Goal: Task Accomplishment & Management: Complete application form

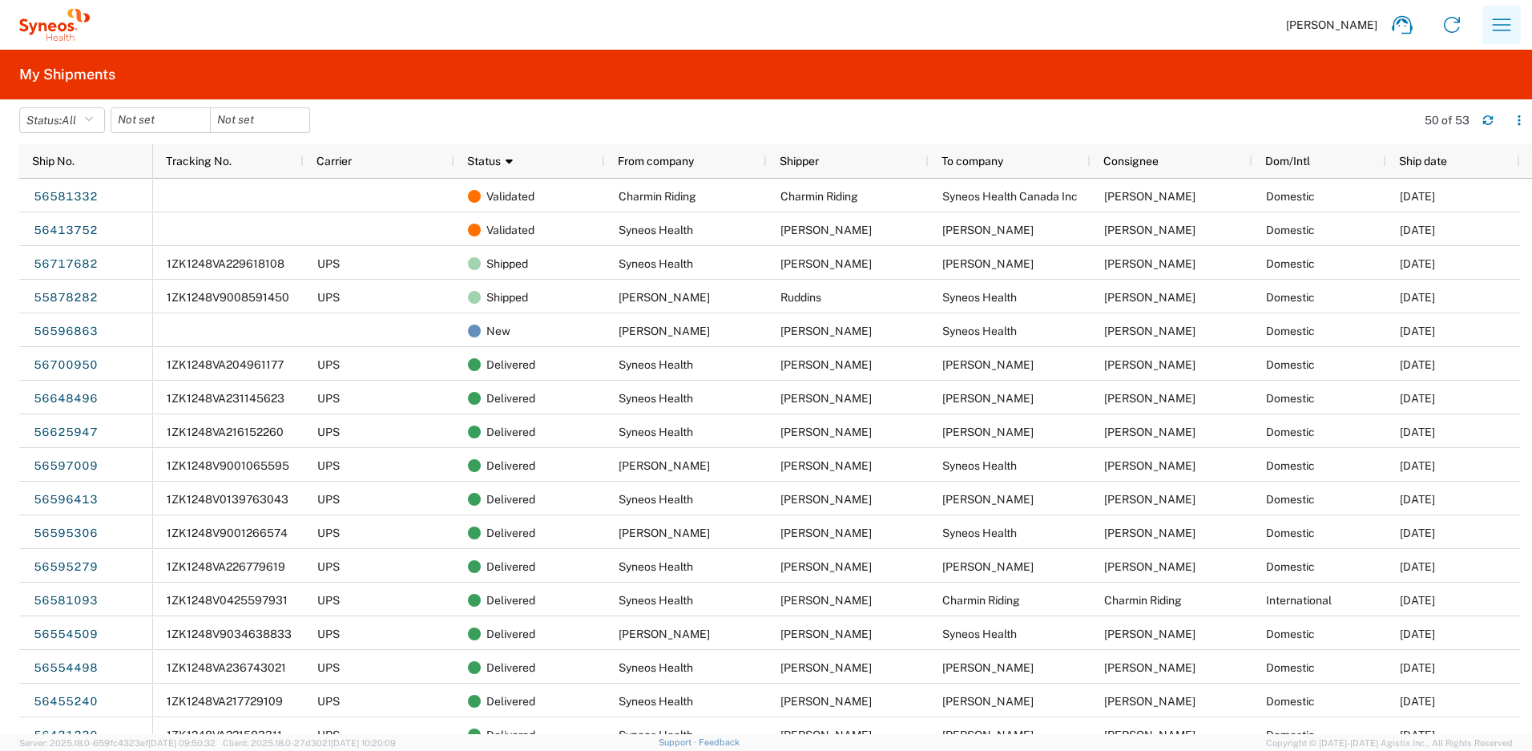
click at [1491, 24] on icon "button" at bounding box center [1502, 25] width 26 height 26
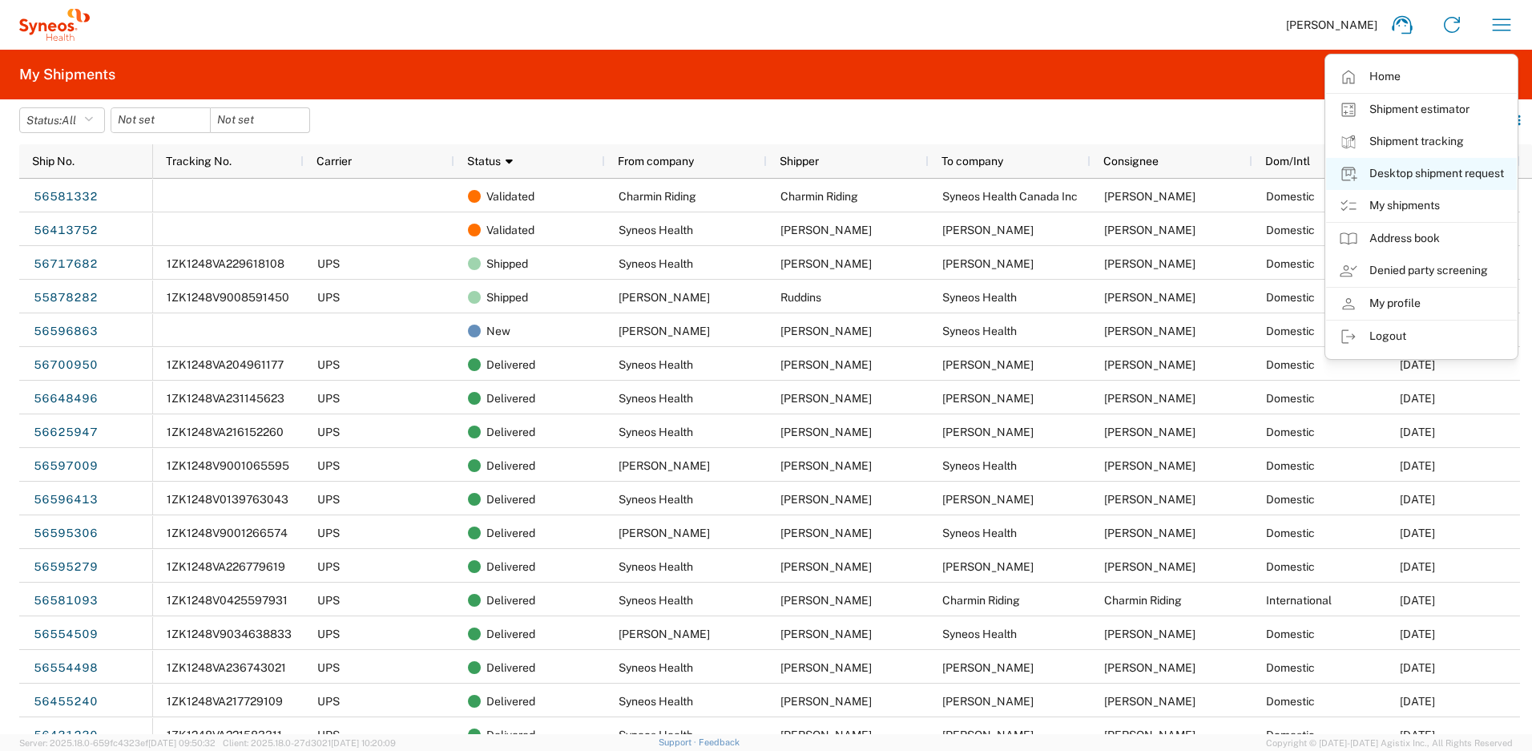
click at [1411, 173] on link "Desktop shipment request" at bounding box center [1421, 174] width 191 height 32
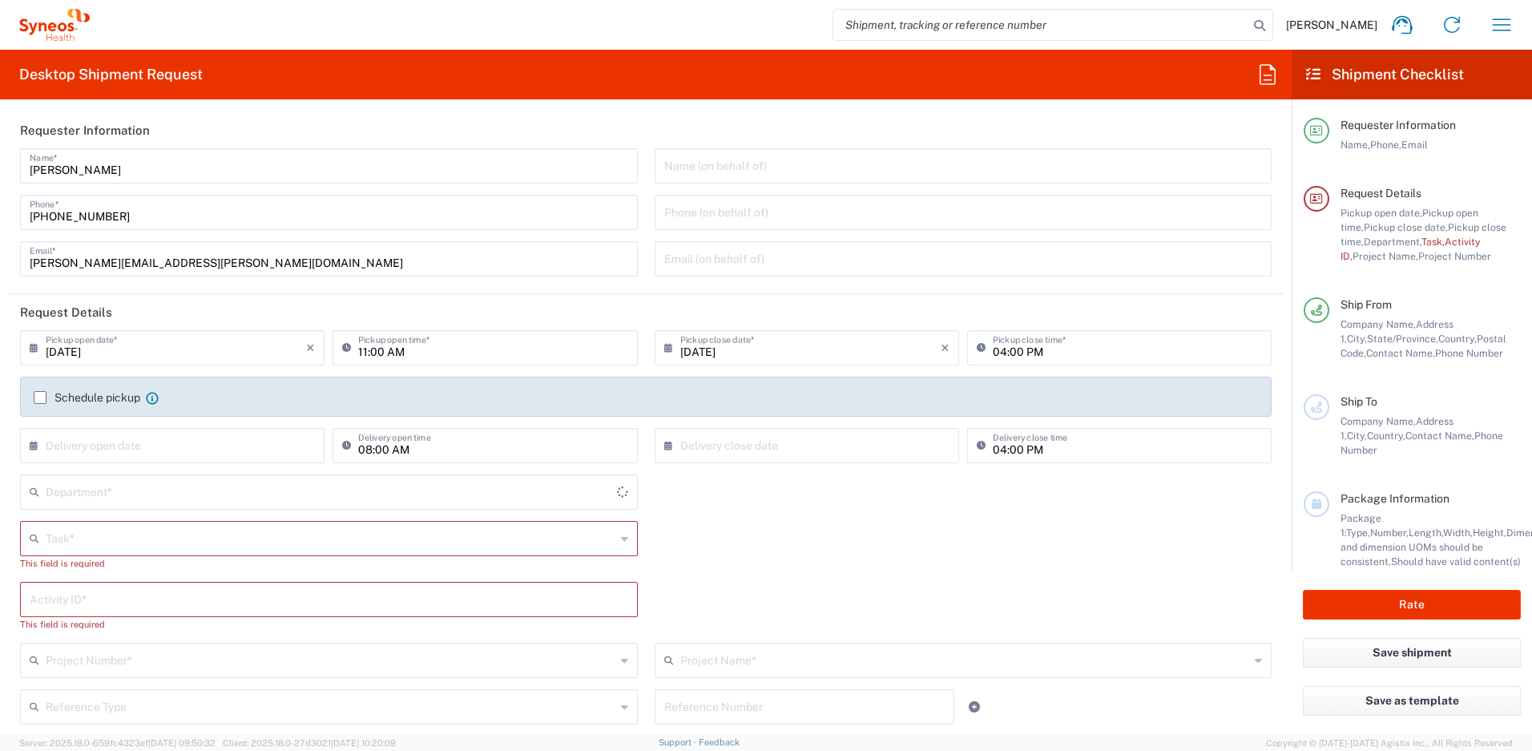
type input "[US_STATE]"
type input "[GEOGRAPHIC_DATA]"
type input "4510"
type input "Syneos Health, LLC-[GEOGRAPHIC_DATA] [GEOGRAPHIC_DATA] [GEOGRAPHIC_DATA]"
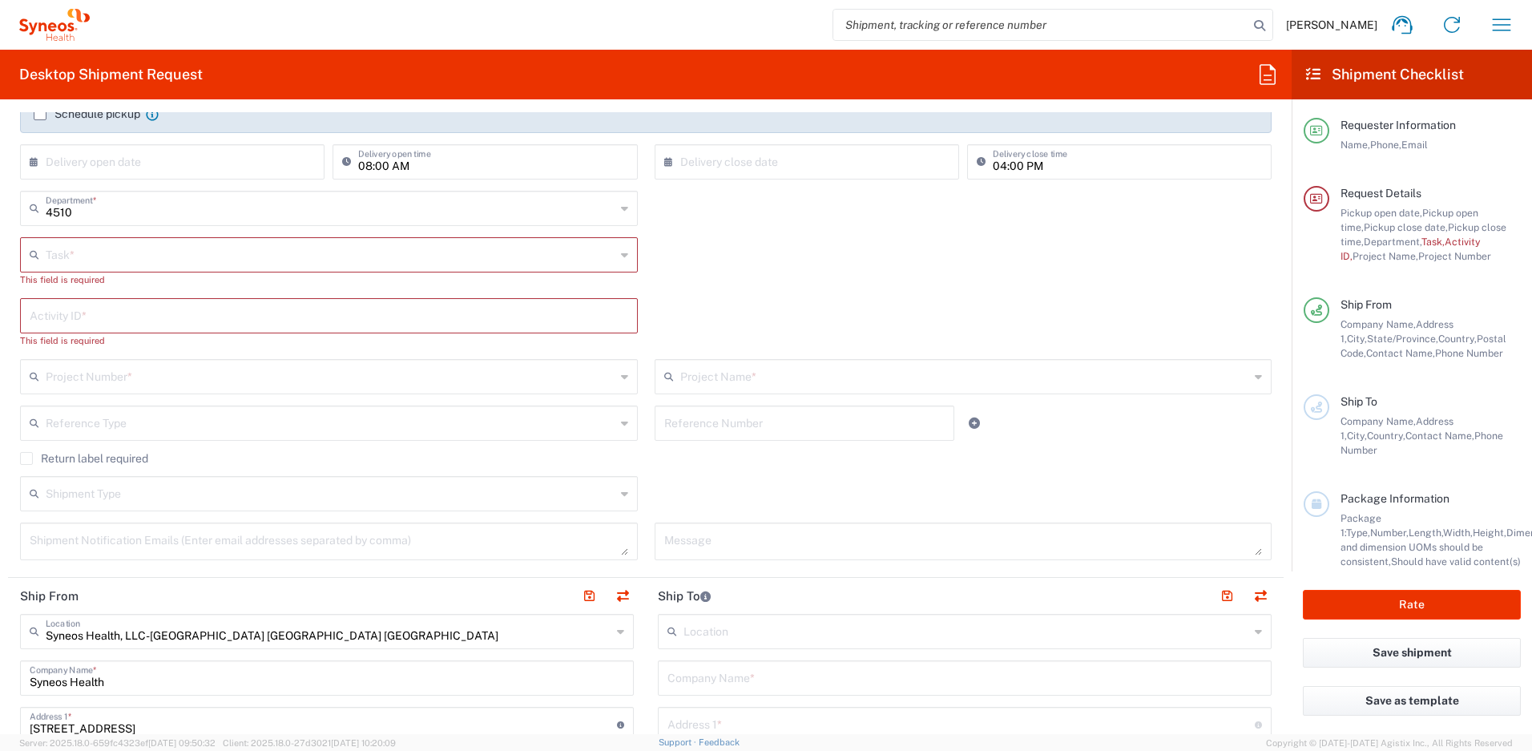
scroll to position [284, 0]
click at [314, 258] on input "text" at bounding box center [331, 253] width 570 height 28
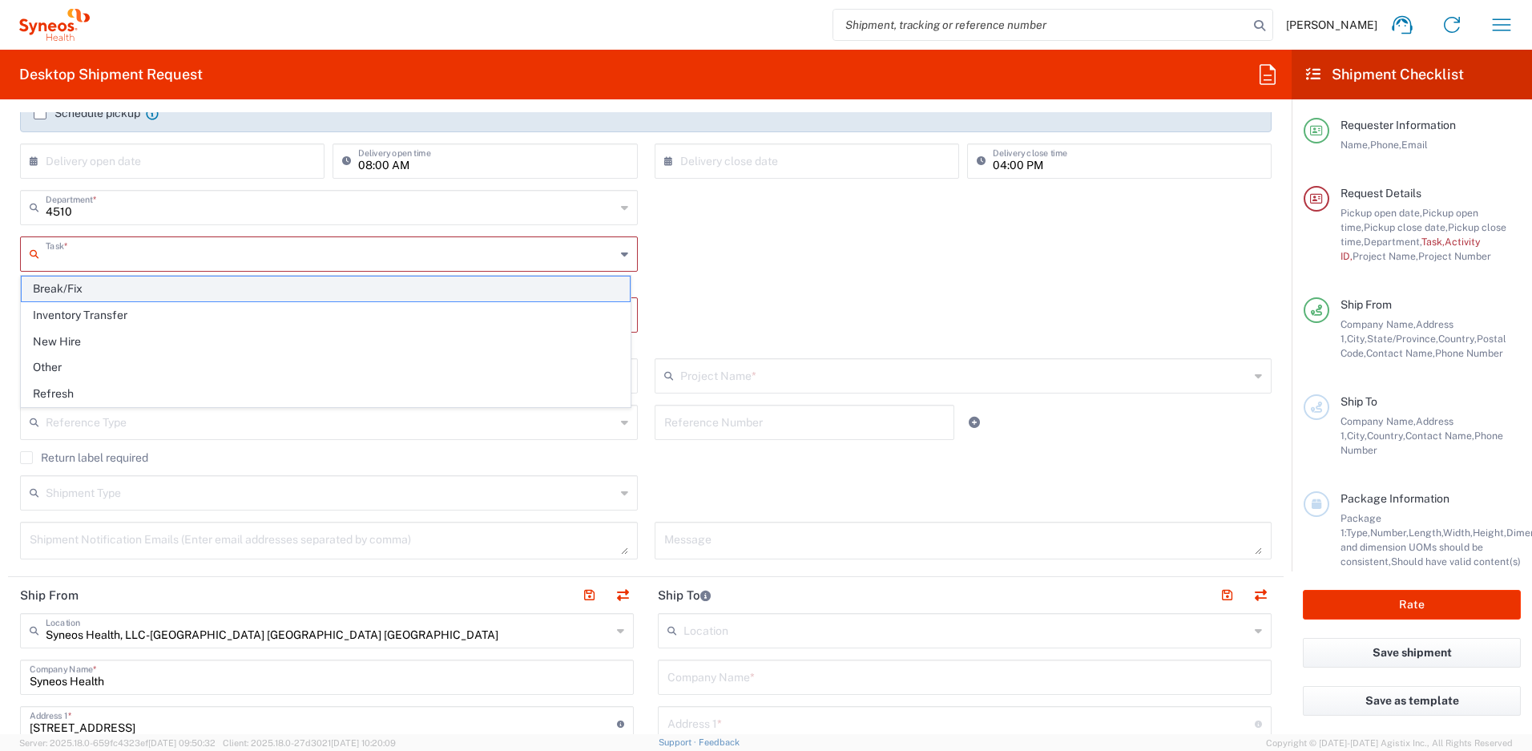
click at [102, 295] on span "Break/Fix" at bounding box center [326, 288] width 608 height 25
type input "Break/Fix"
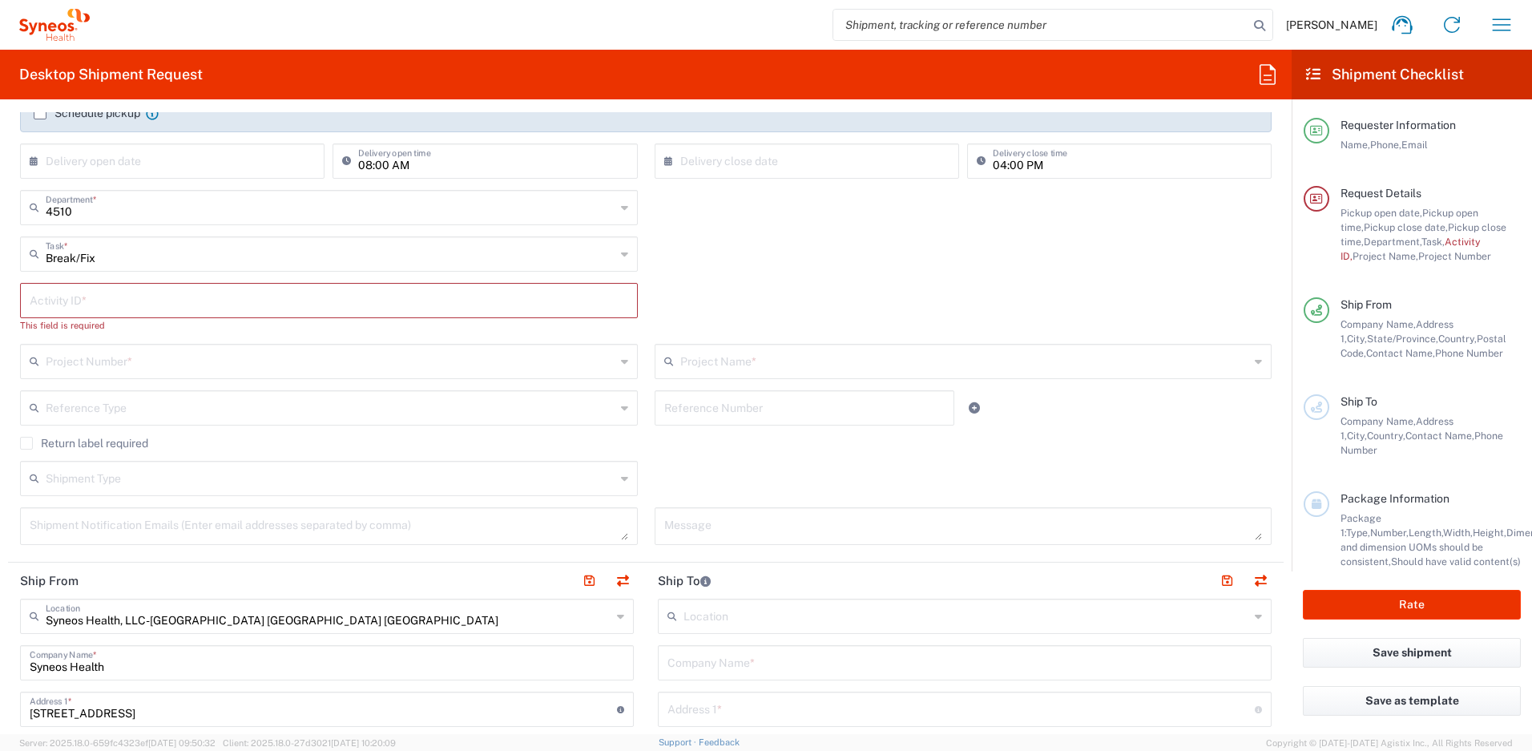
click at [176, 303] on input "text" at bounding box center [329, 299] width 599 height 28
paste input "[PERSON_NAME]"
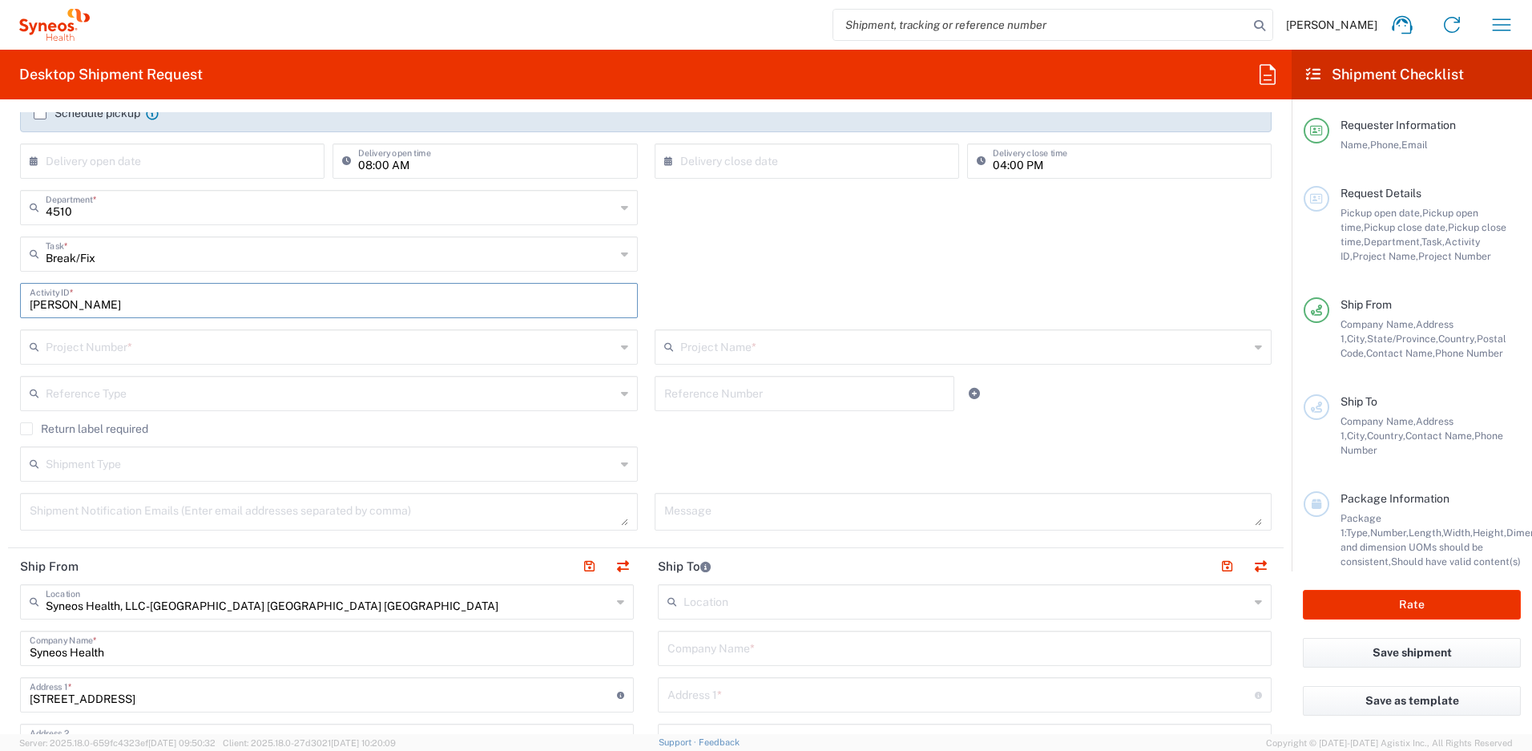
type input "[PERSON_NAME]"
click at [186, 349] on input "text" at bounding box center [331, 346] width 570 height 28
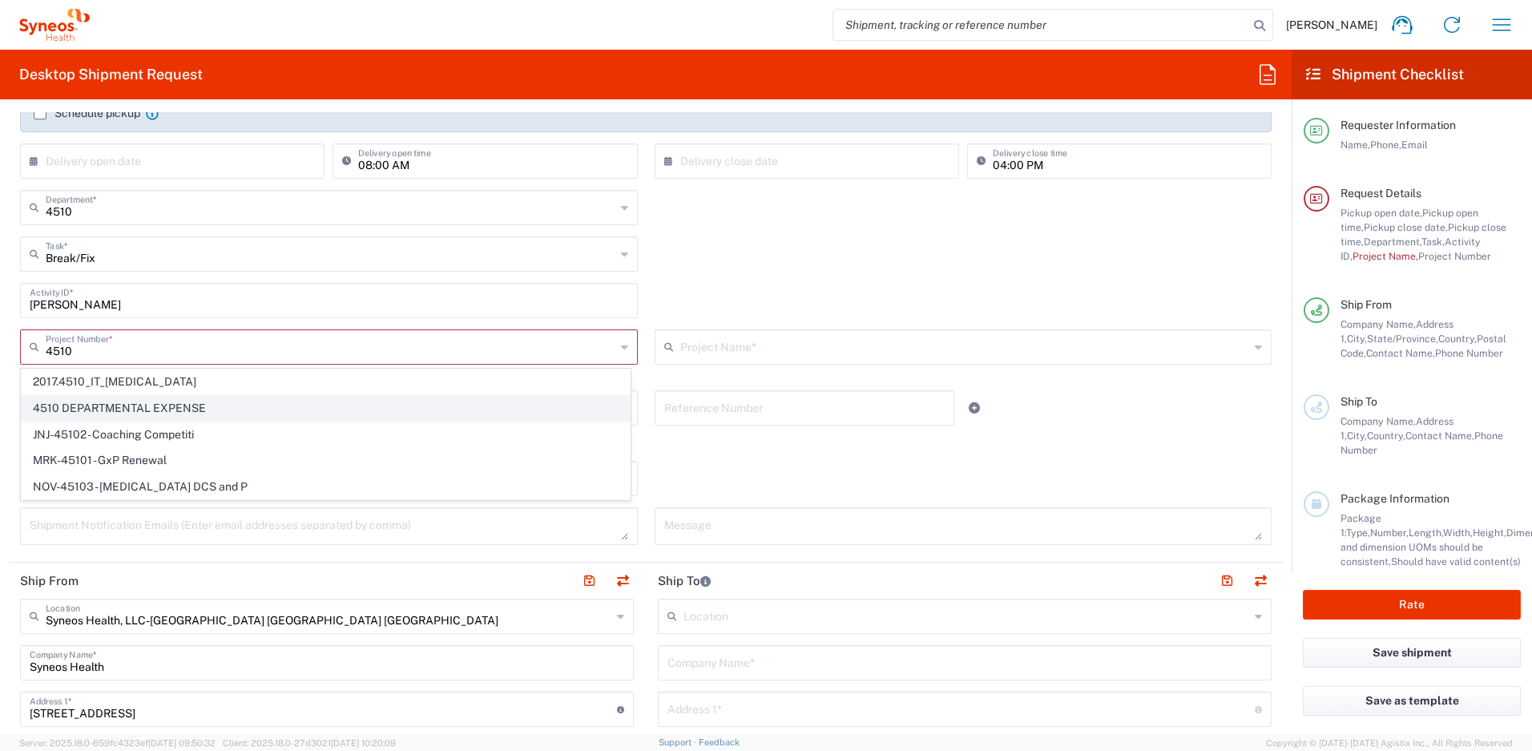
click at [172, 404] on span "4510 DEPARTMENTAL EXPENSE" at bounding box center [326, 408] width 608 height 25
type input "4510 DEPARTMENTAL EXPENSE"
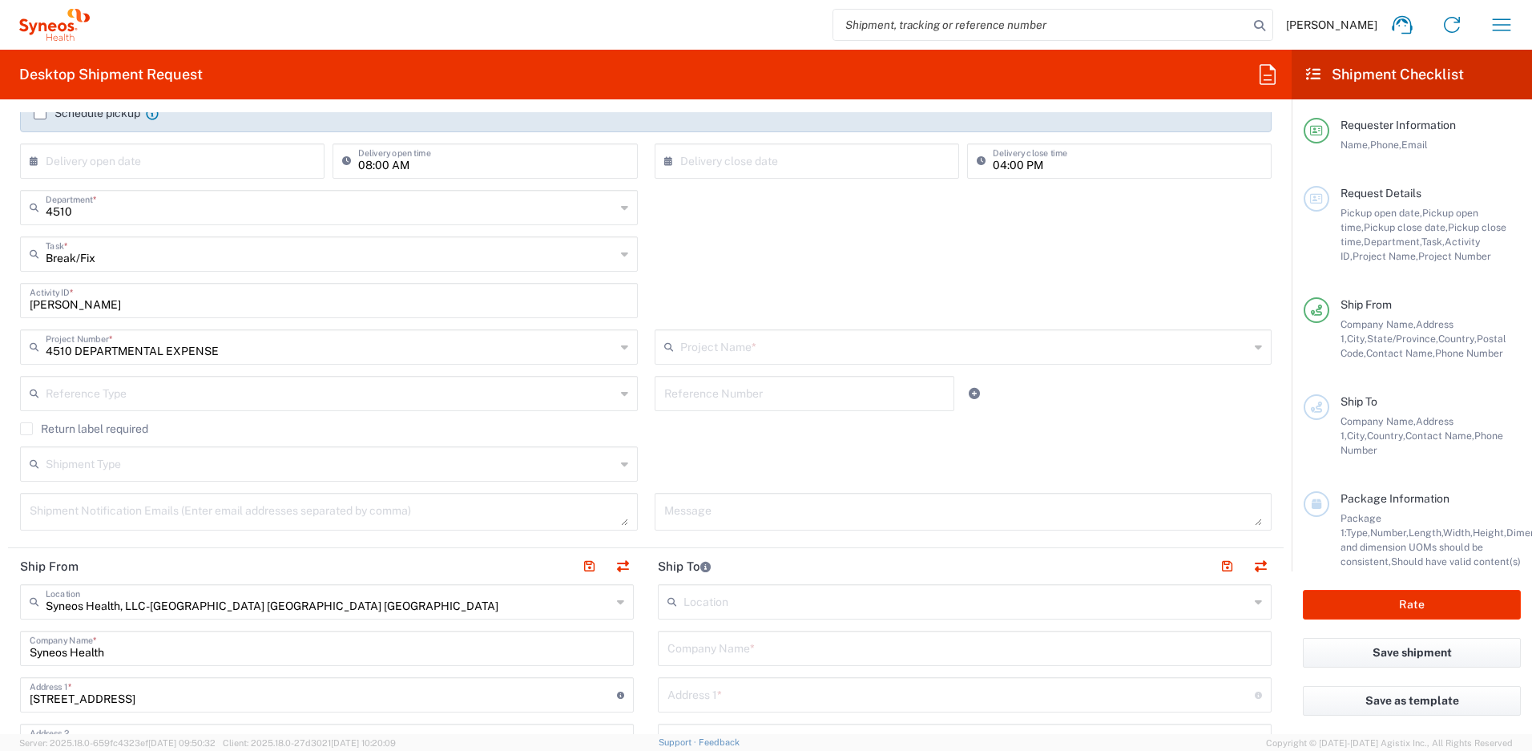
type input "4510 DEPARTMENTAL EXPENSE"
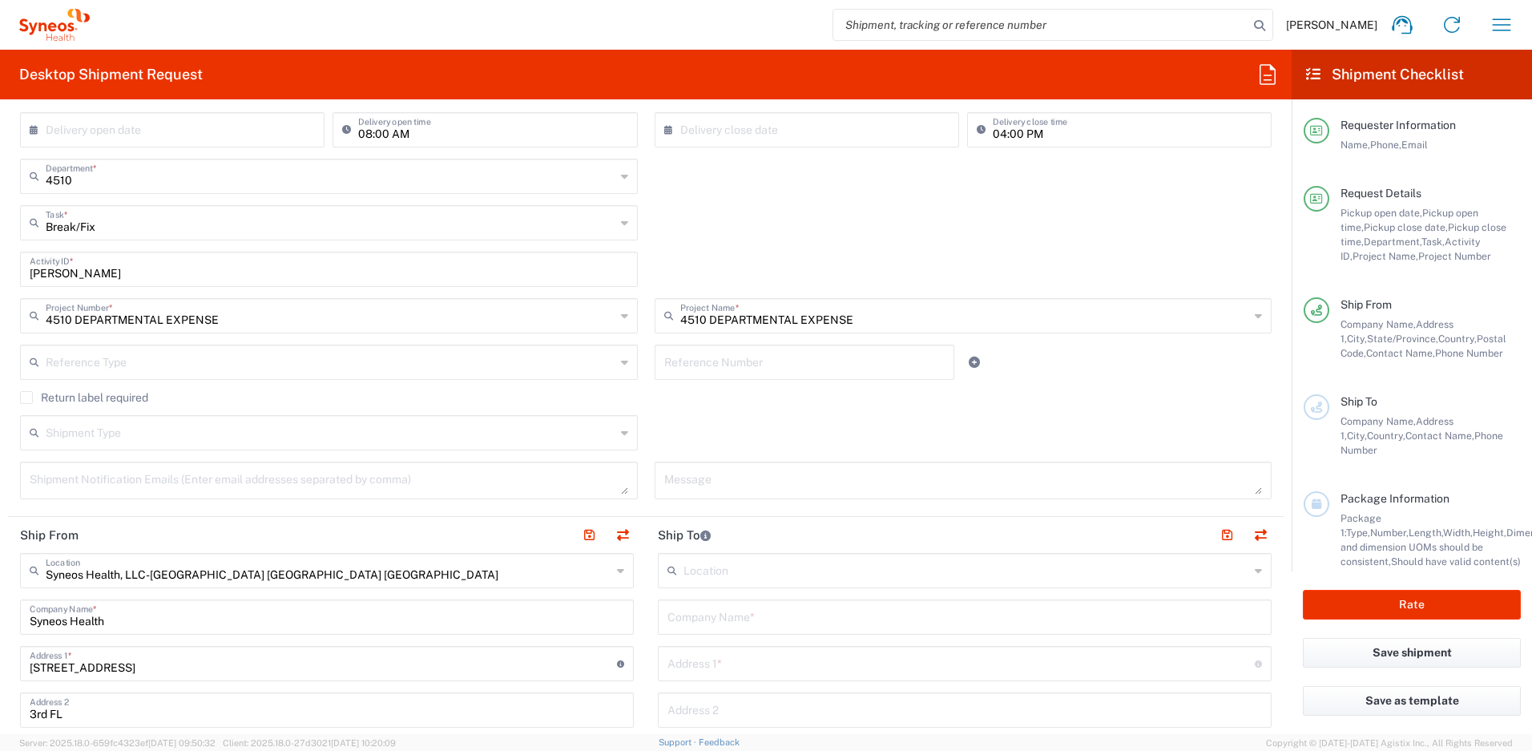
scroll to position [317, 0]
click at [27, 397] on label "Return label required" at bounding box center [84, 395] width 128 height 13
click at [26, 396] on input "Return label required" at bounding box center [26, 396] width 0 height 0
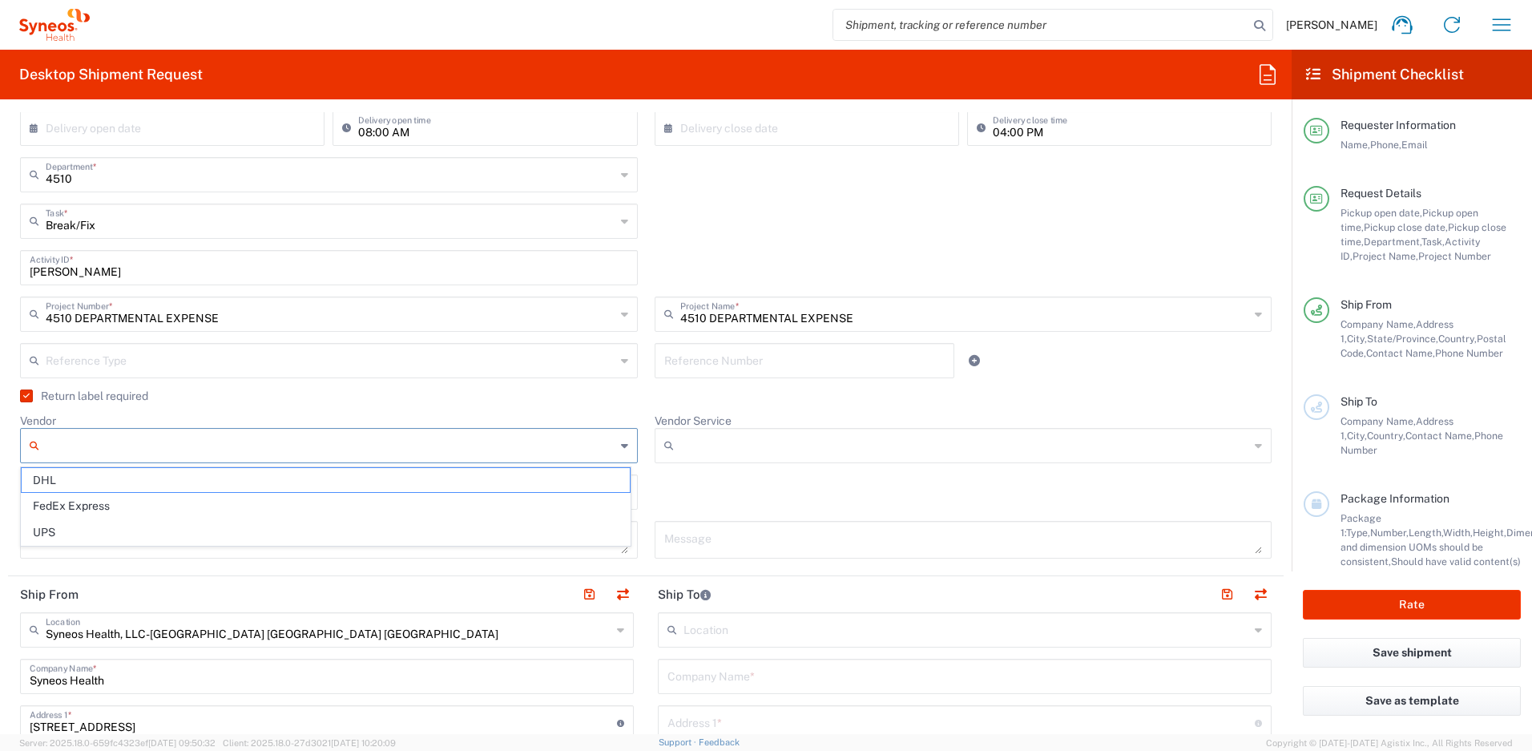
click at [175, 438] on input "Vendor" at bounding box center [331, 446] width 570 height 26
click at [118, 531] on span "UPS" at bounding box center [326, 532] width 608 height 25
type input "UPS"
click at [736, 442] on input "Vendor Service" at bounding box center [965, 446] width 570 height 26
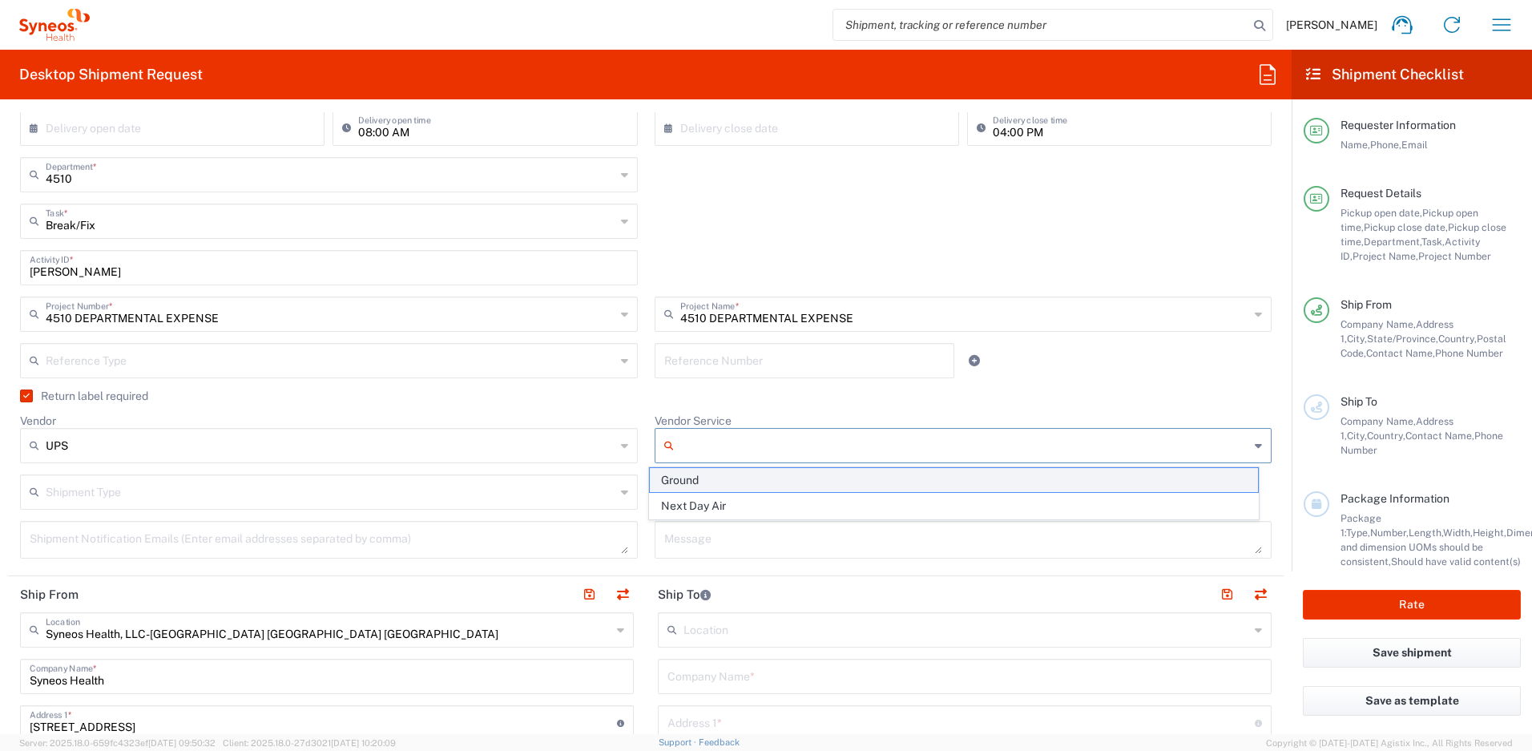
click at [713, 482] on span "Ground" at bounding box center [954, 480] width 608 height 25
type input "Ground"
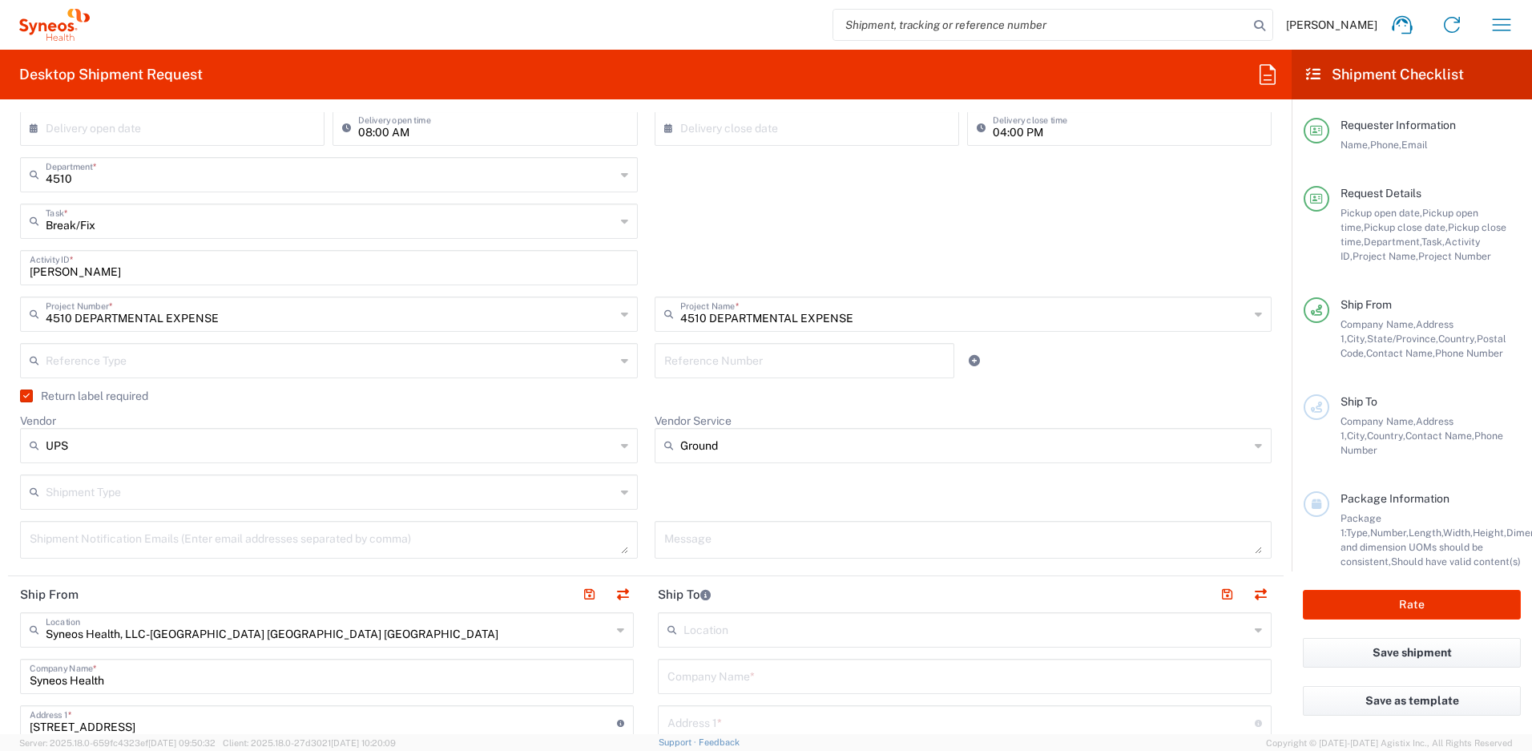
click at [640, 484] on div "Shipment Type Batch Regular" at bounding box center [646, 497] width 1269 height 46
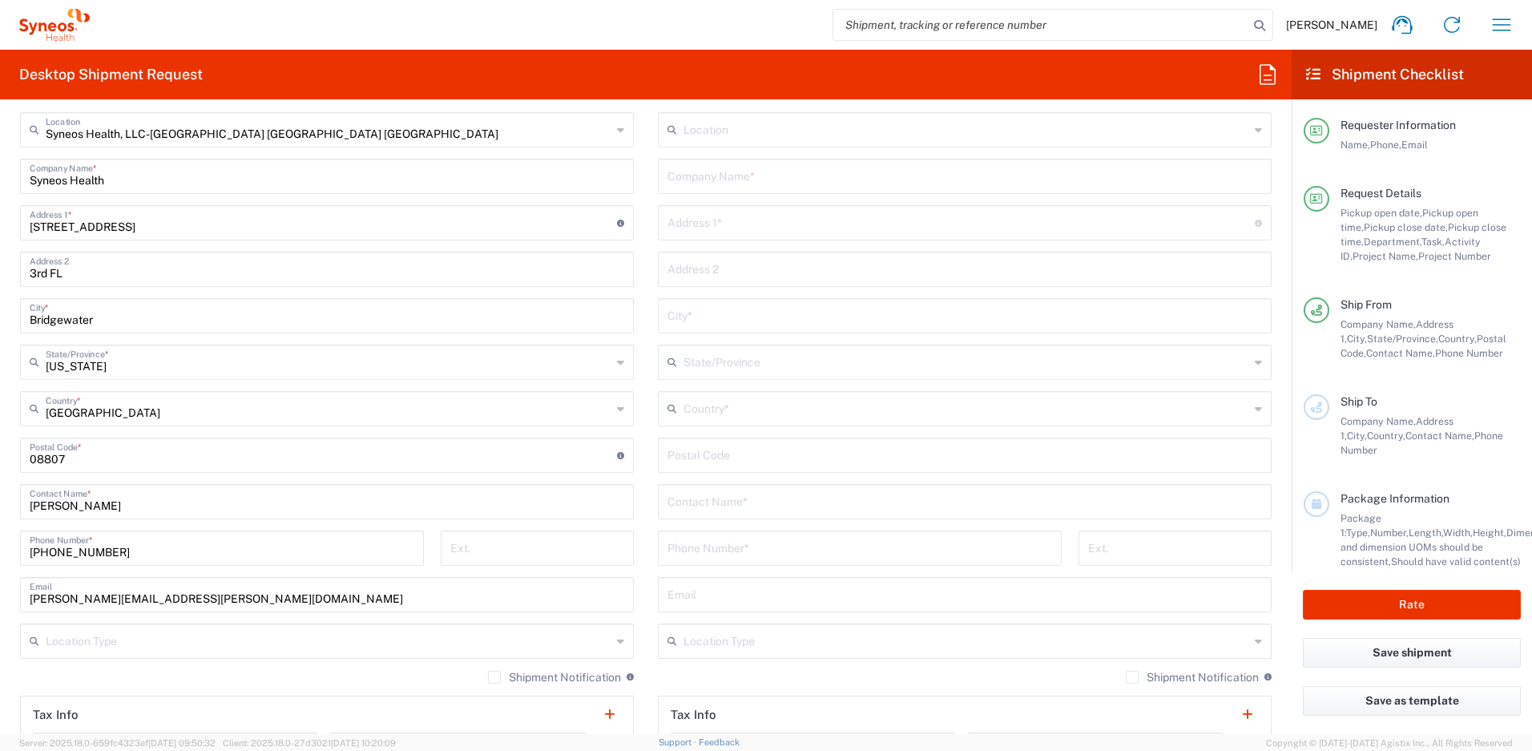
scroll to position [1004, 0]
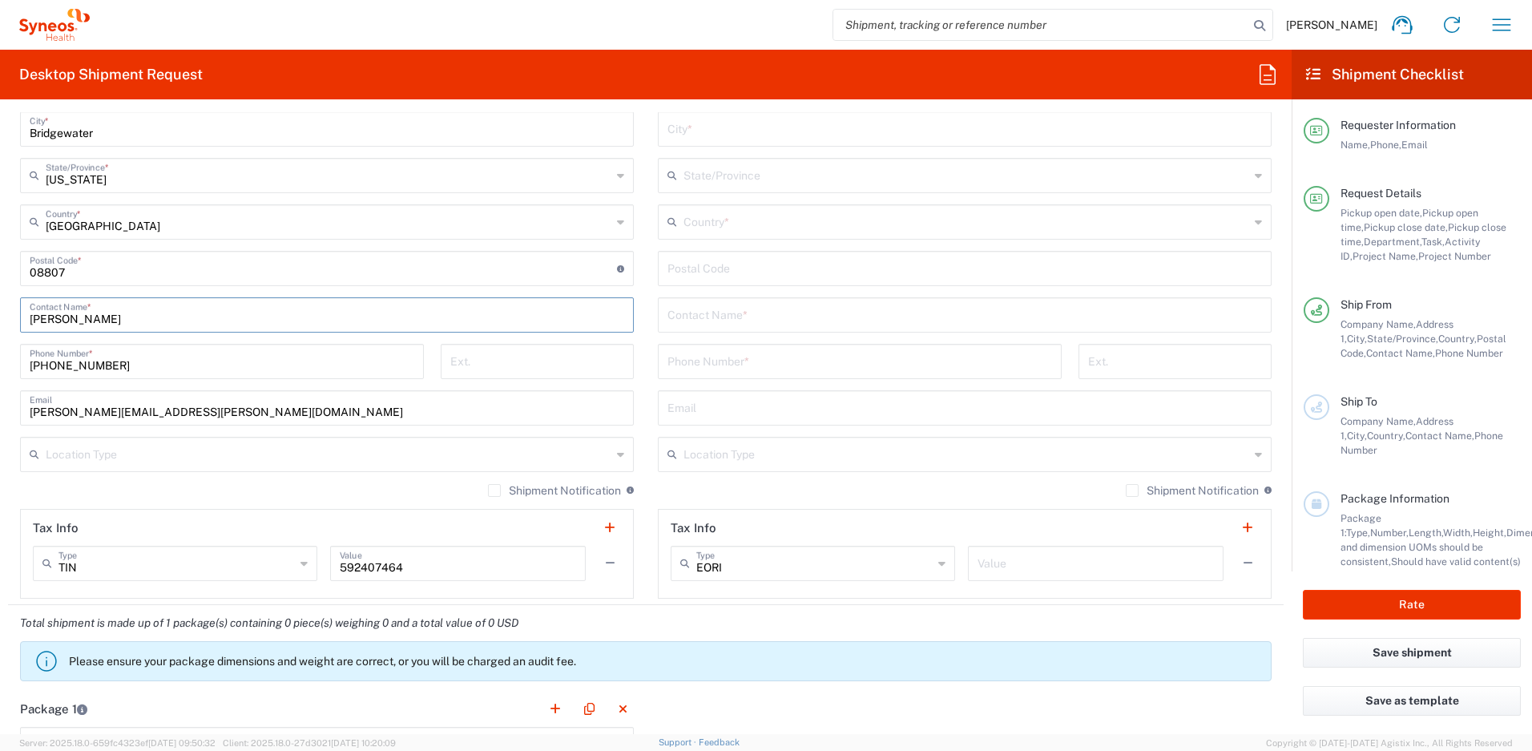
click at [87, 319] on input "[PERSON_NAME]" at bounding box center [327, 314] width 595 height 28
type input "[PERSON_NAME]"
drag, startPoint x: 213, startPoint y: 412, endPoint x: 1, endPoint y: 410, distance: 212.4
click at [1, 410] on form "Requester Information [PERSON_NAME] Name * [PHONE_NUMBER] Phone * [PERSON_NAME]…" at bounding box center [646, 423] width 1292 height 622
paste input "[PERSON_NAME] XHNFYS"
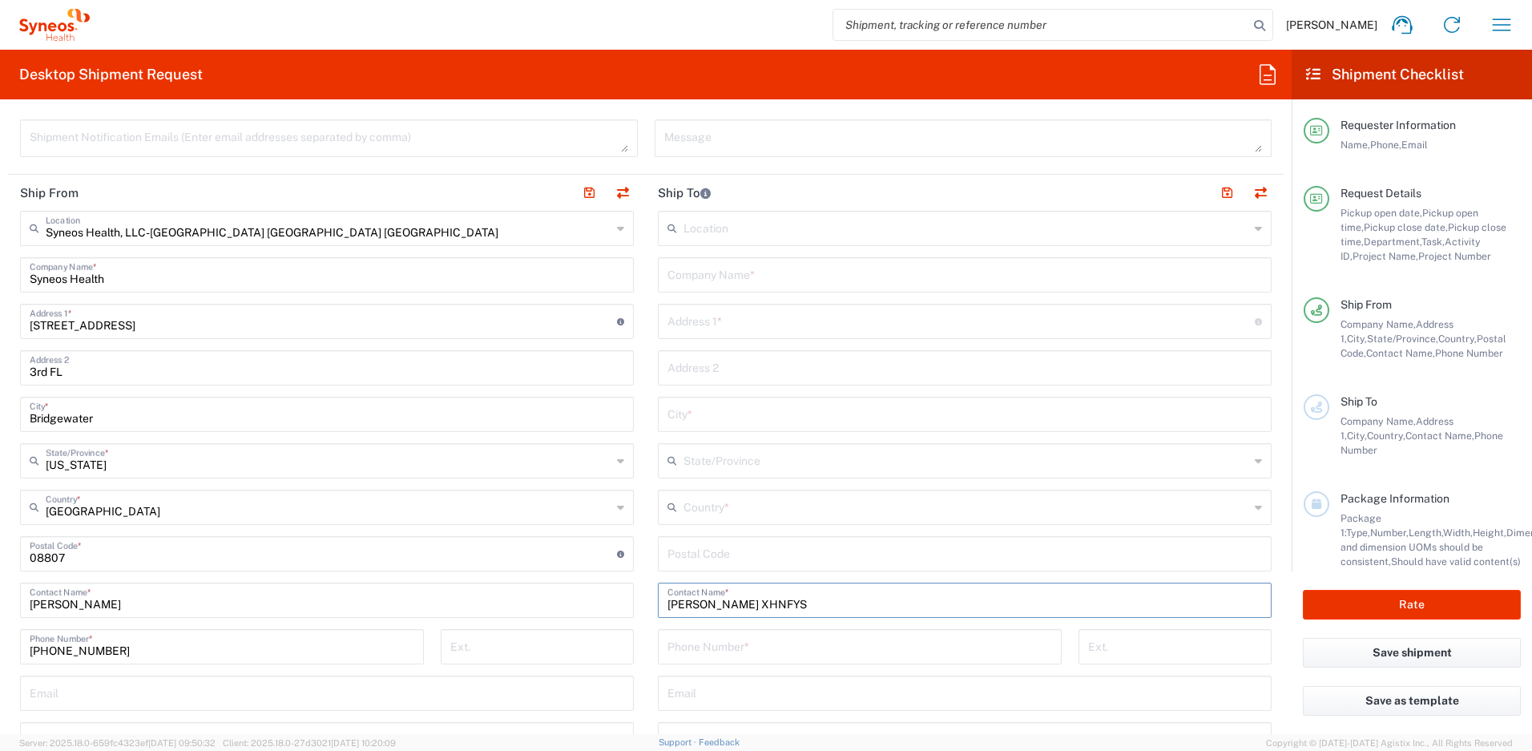
scroll to position [688, 0]
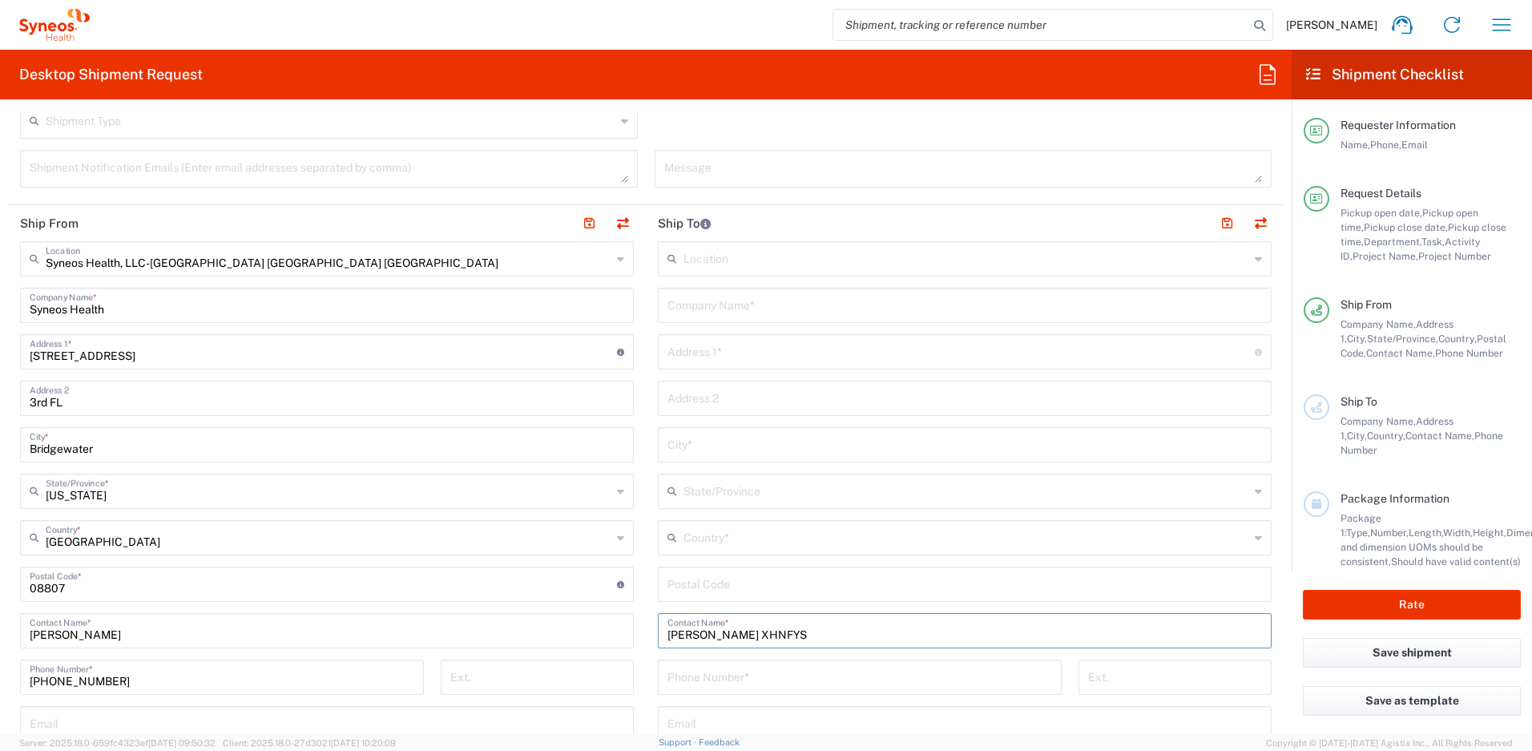
type input "[PERSON_NAME] XHNFYS"
paste input "[PERSON_NAME] XHNFYS"
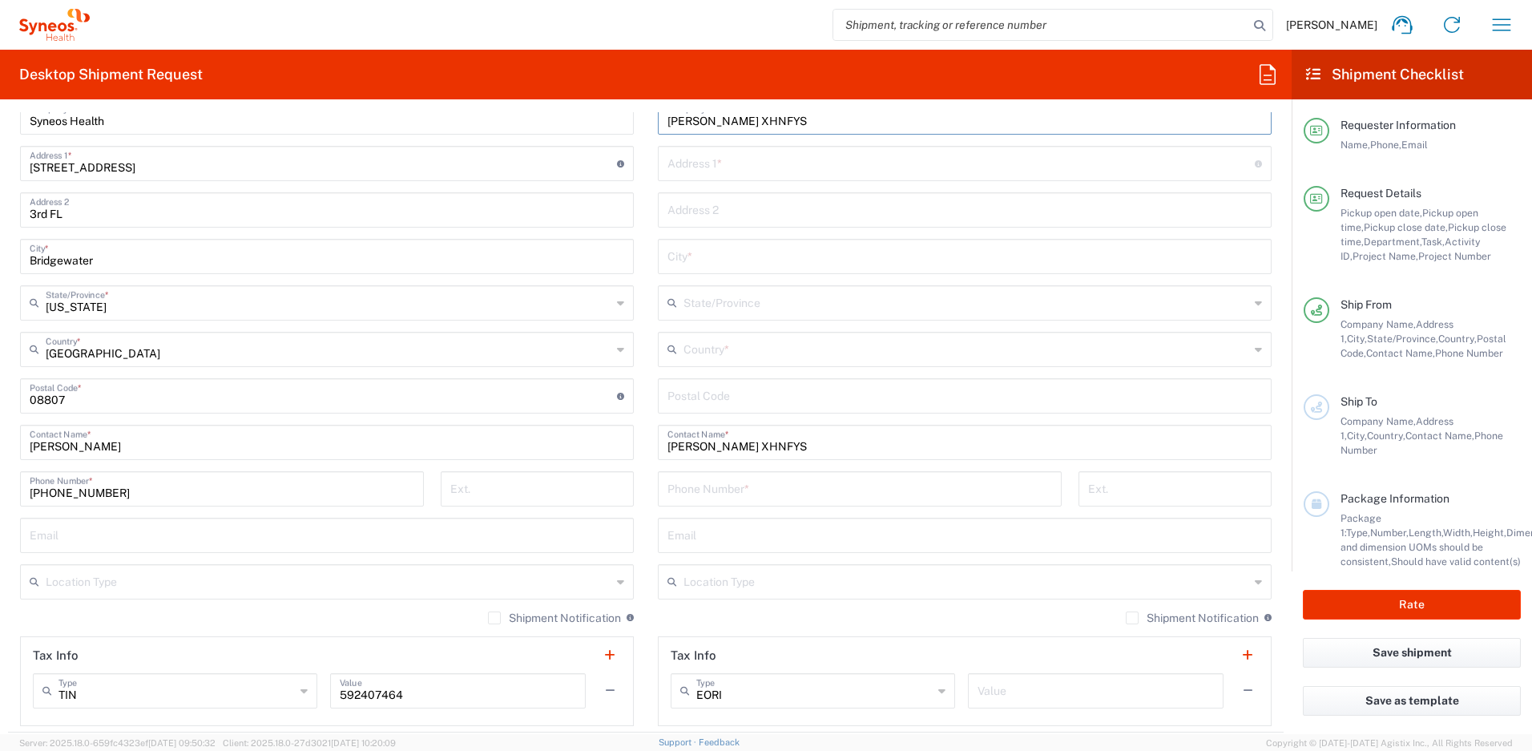
scroll to position [876, 0]
type input "[PERSON_NAME] XHNFYS"
paste input "[STREET_ADDRESS]"
click at [858, 167] on input "[STREET_ADDRESS]" at bounding box center [961, 163] width 587 height 28
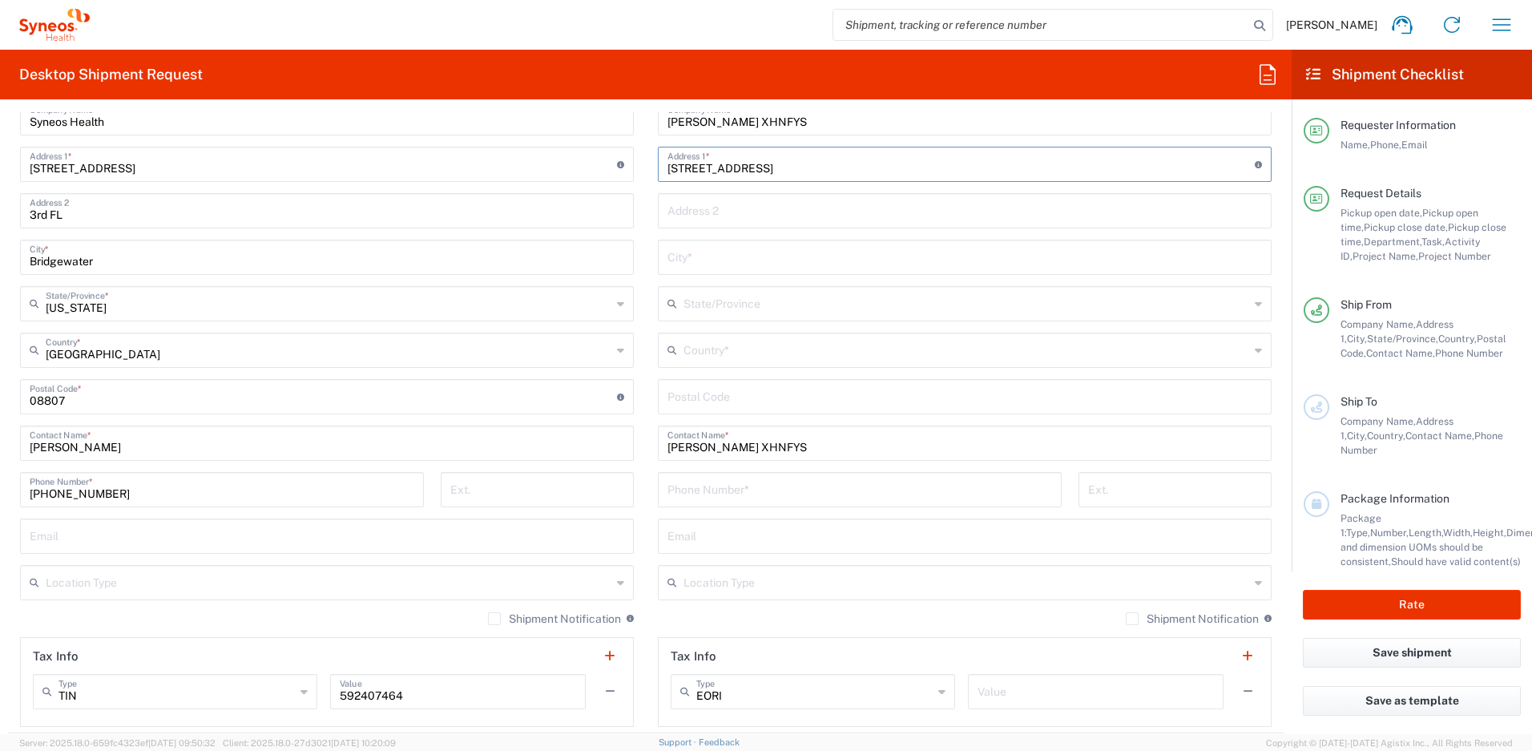
type input "[STREET_ADDRESS]"
type input "33312"
click at [724, 356] on input "text" at bounding box center [967, 349] width 566 height 28
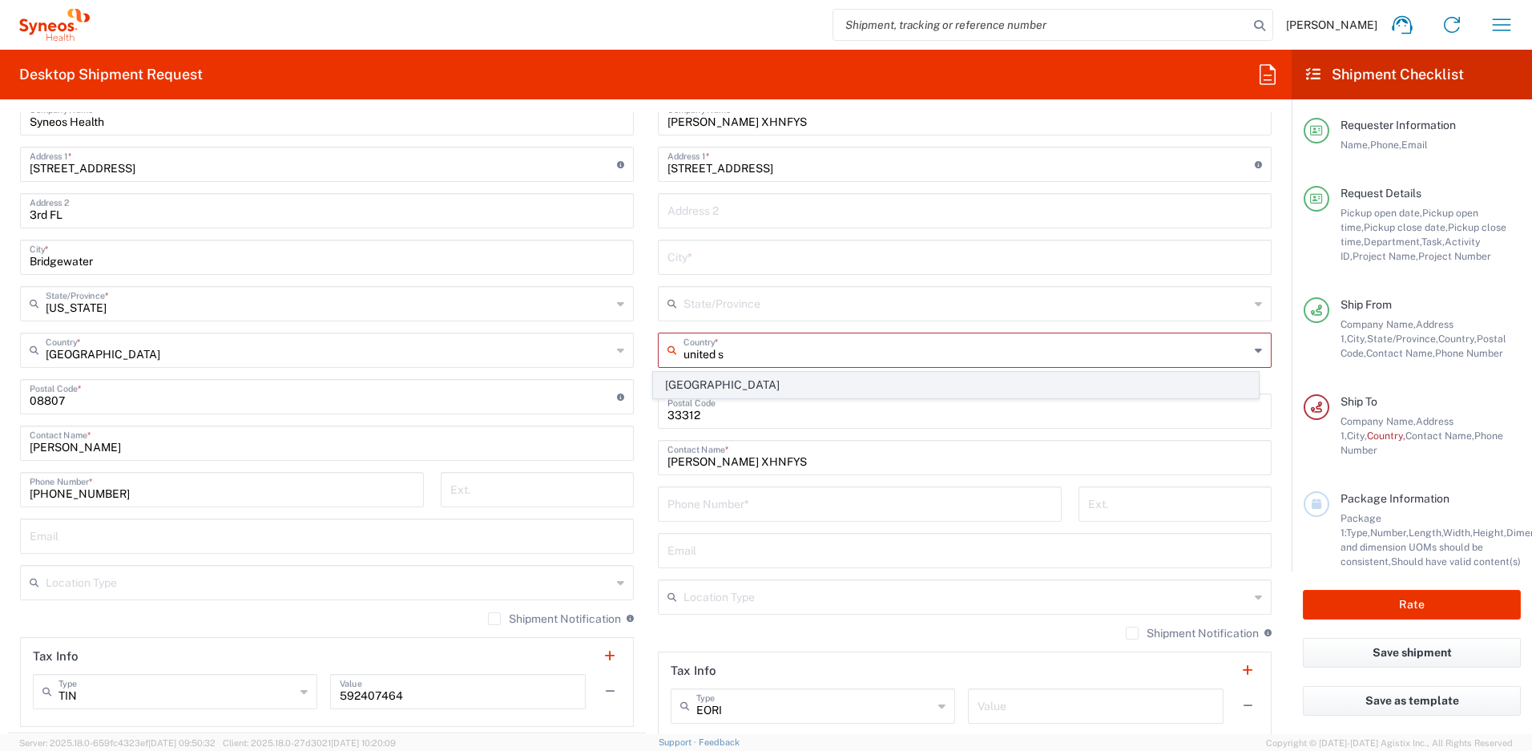
click at [685, 378] on span "[GEOGRAPHIC_DATA]" at bounding box center [956, 385] width 605 height 25
type input "[GEOGRAPHIC_DATA]"
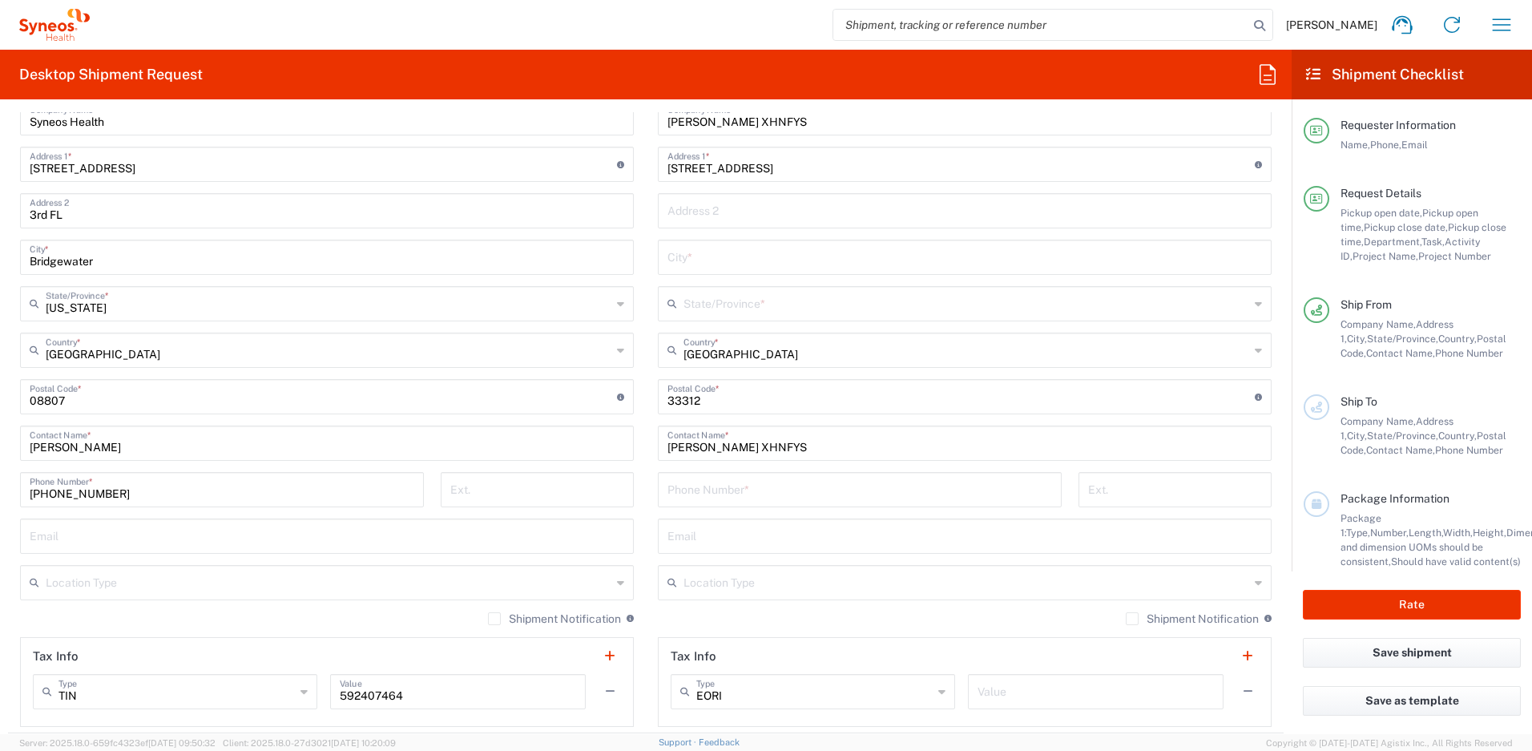
click at [708, 309] on input "text" at bounding box center [967, 303] width 566 height 28
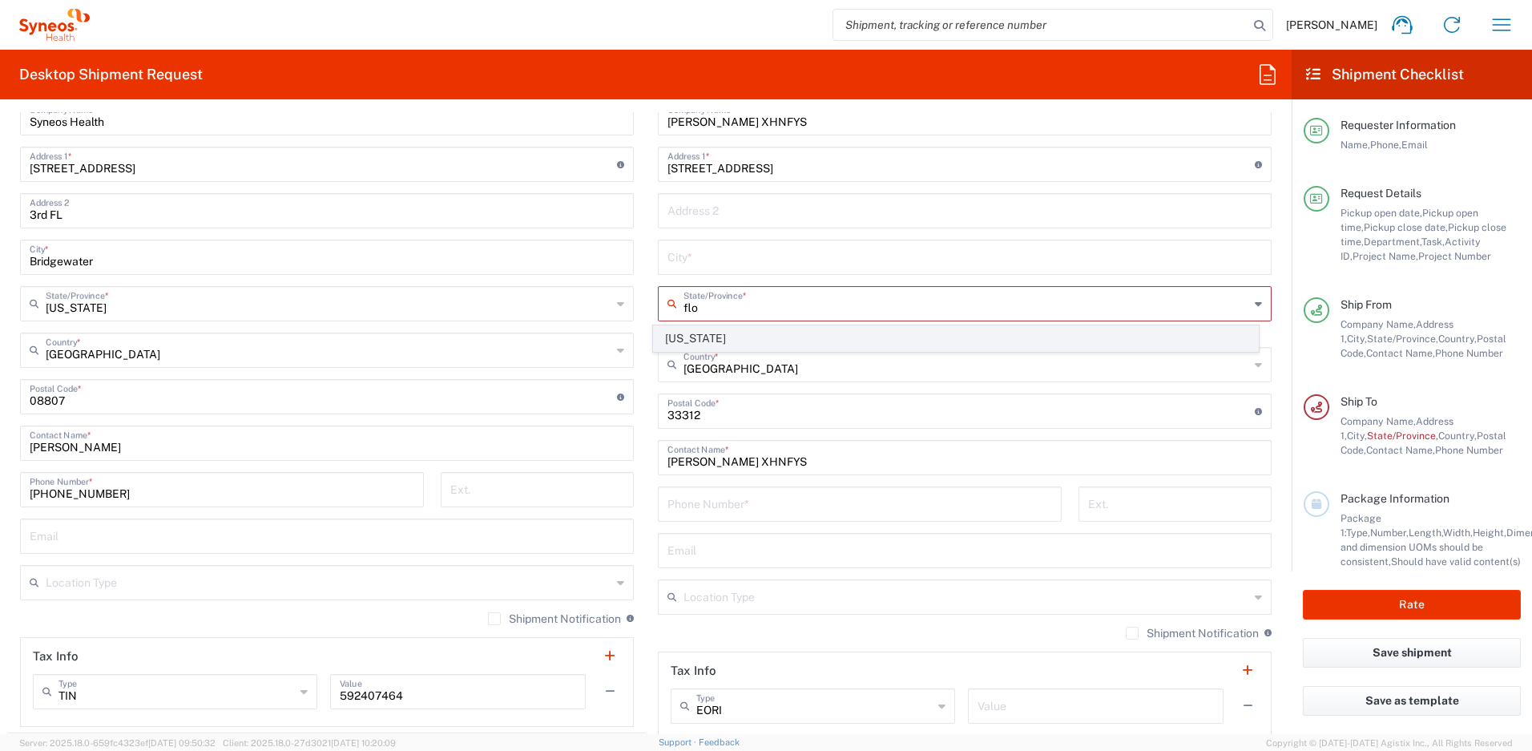
click at [682, 335] on span "[US_STATE]" at bounding box center [956, 338] width 605 height 25
type input "[US_STATE]"
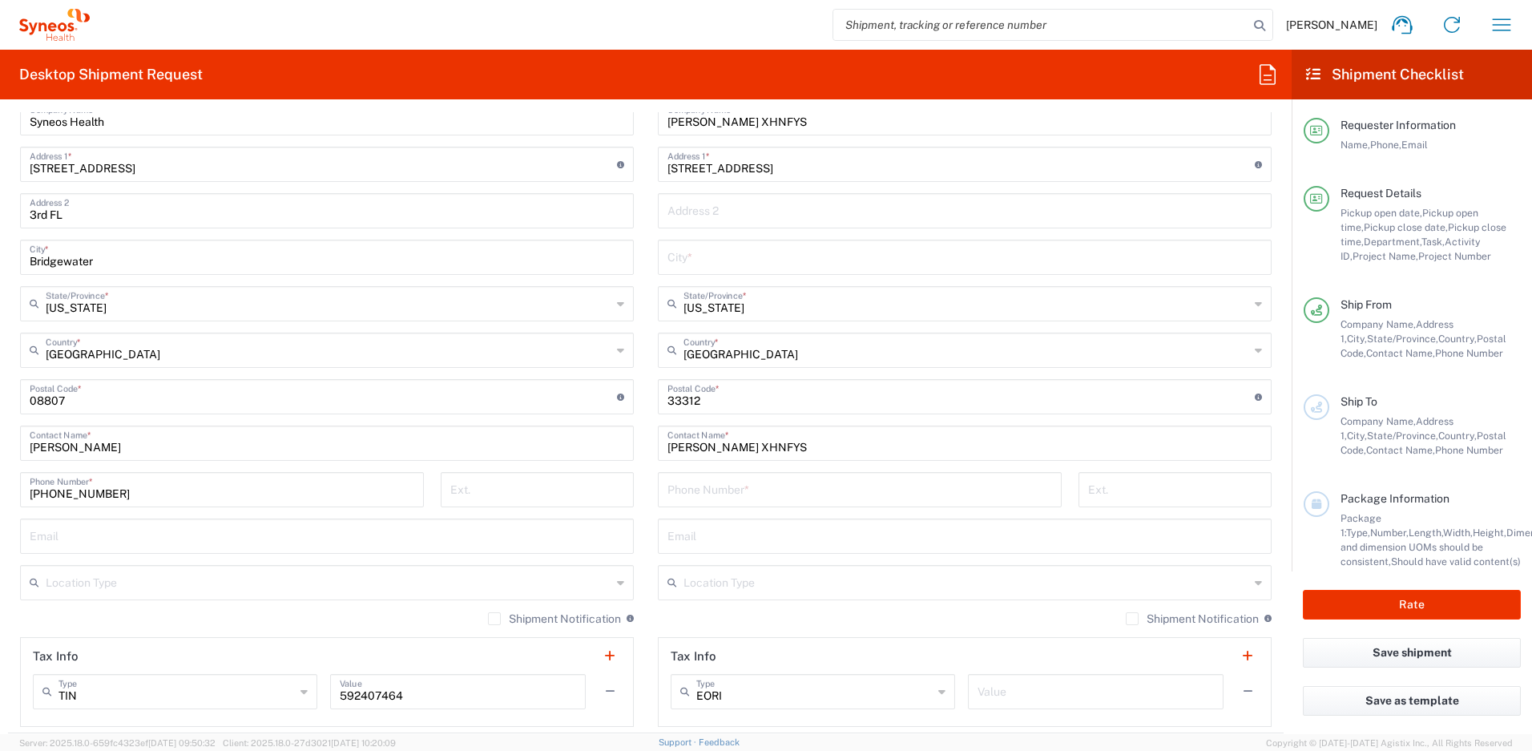
click at [878, 172] on input "[STREET_ADDRESS]" at bounding box center [961, 163] width 587 height 28
drag, startPoint x: 750, startPoint y: 168, endPoint x: 841, endPoint y: 168, distance: 90.6
click at [841, 168] on input "[STREET_ADDRESS]" at bounding box center [961, 163] width 587 height 28
type input "[STREET_ADDRESS]"
type input "[GEOGRAPHIC_DATA]"
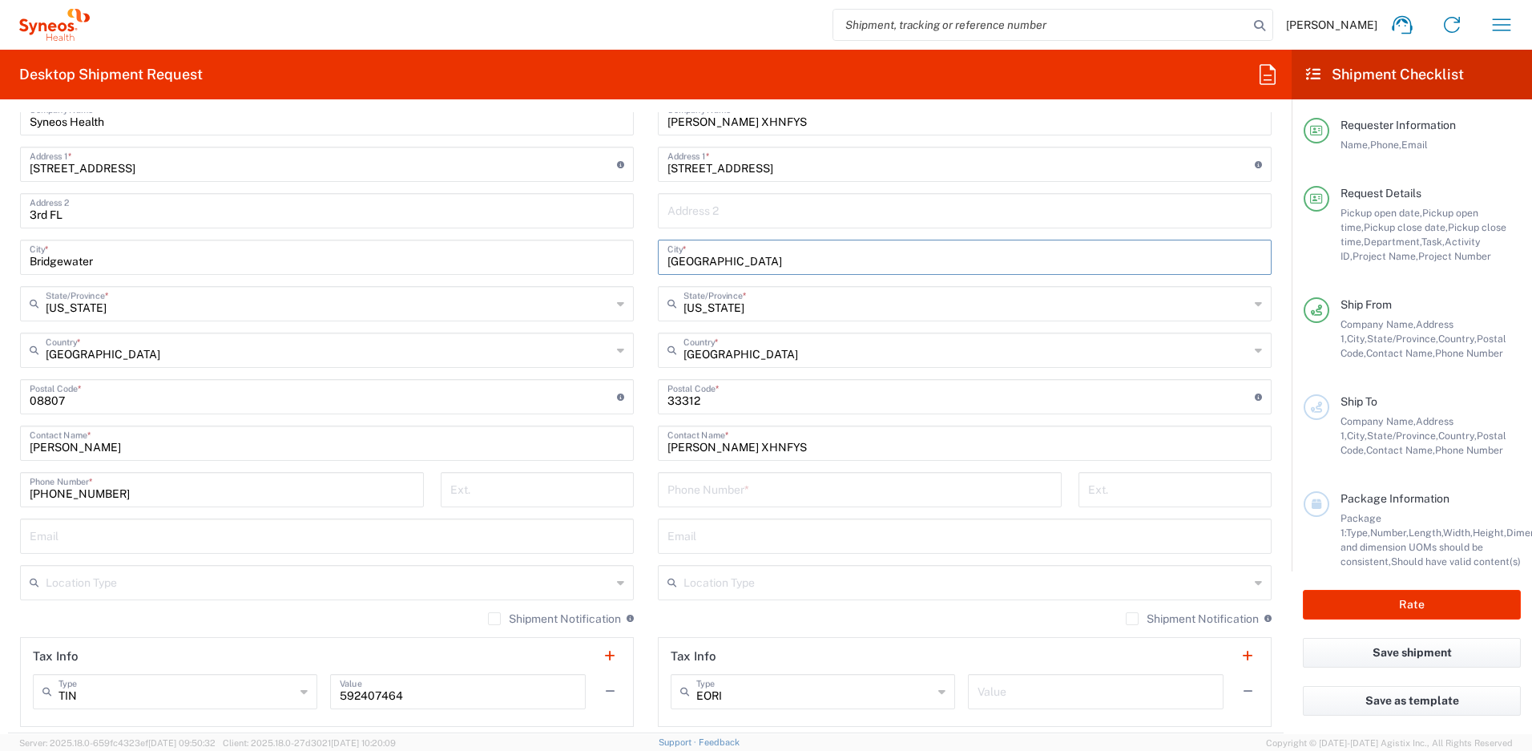
drag, startPoint x: 822, startPoint y: 168, endPoint x: 664, endPoint y: 4, distance: 228.4
paste input "[PHONE_NUMBER]"
click at [704, 488] on input "[PHONE_NUMBER]" at bounding box center [860, 488] width 385 height 28
click at [684, 497] on input "[PHONE_NUMBER]" at bounding box center [860, 488] width 385 height 28
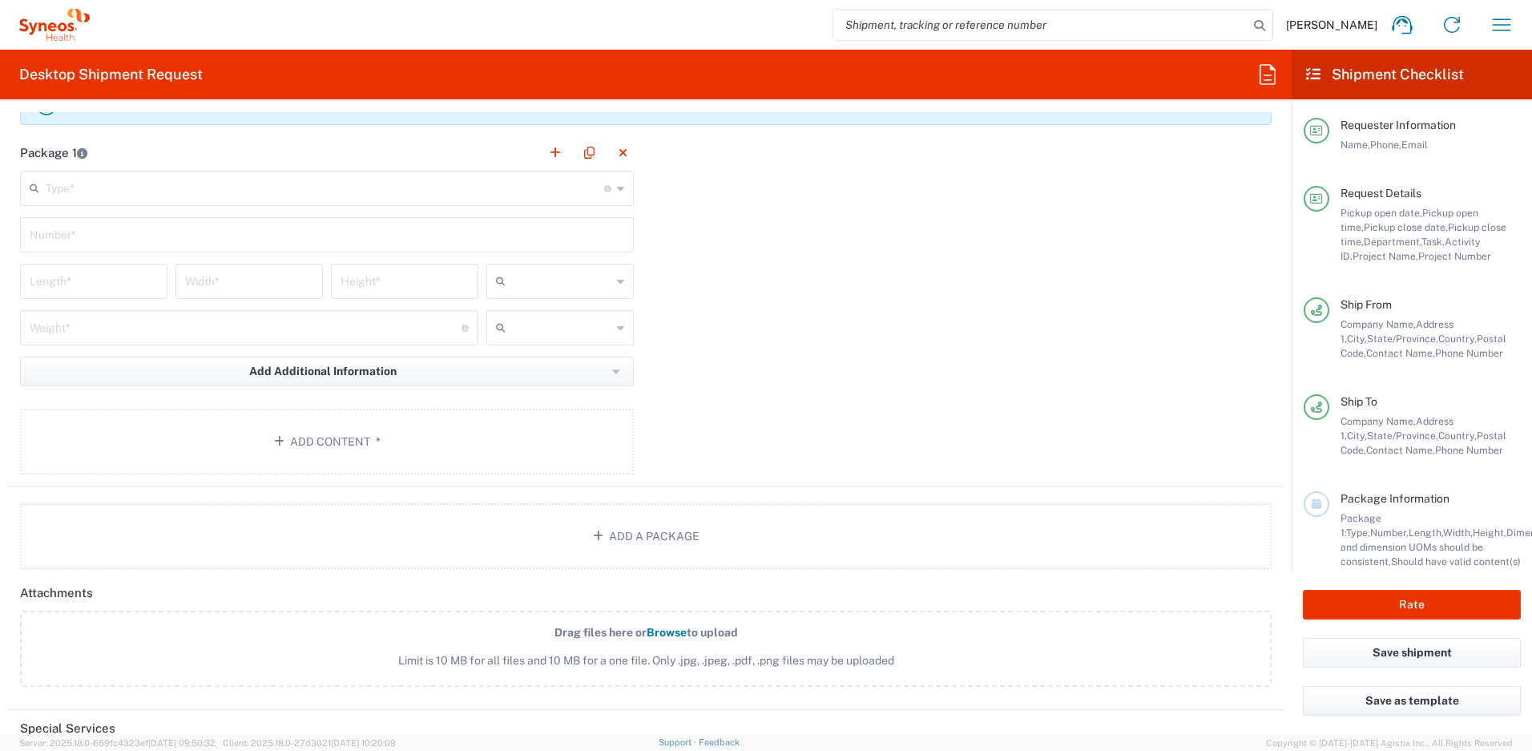
scroll to position [1562, 0]
type input "5163142012"
click at [239, 193] on input "text" at bounding box center [325, 186] width 559 height 28
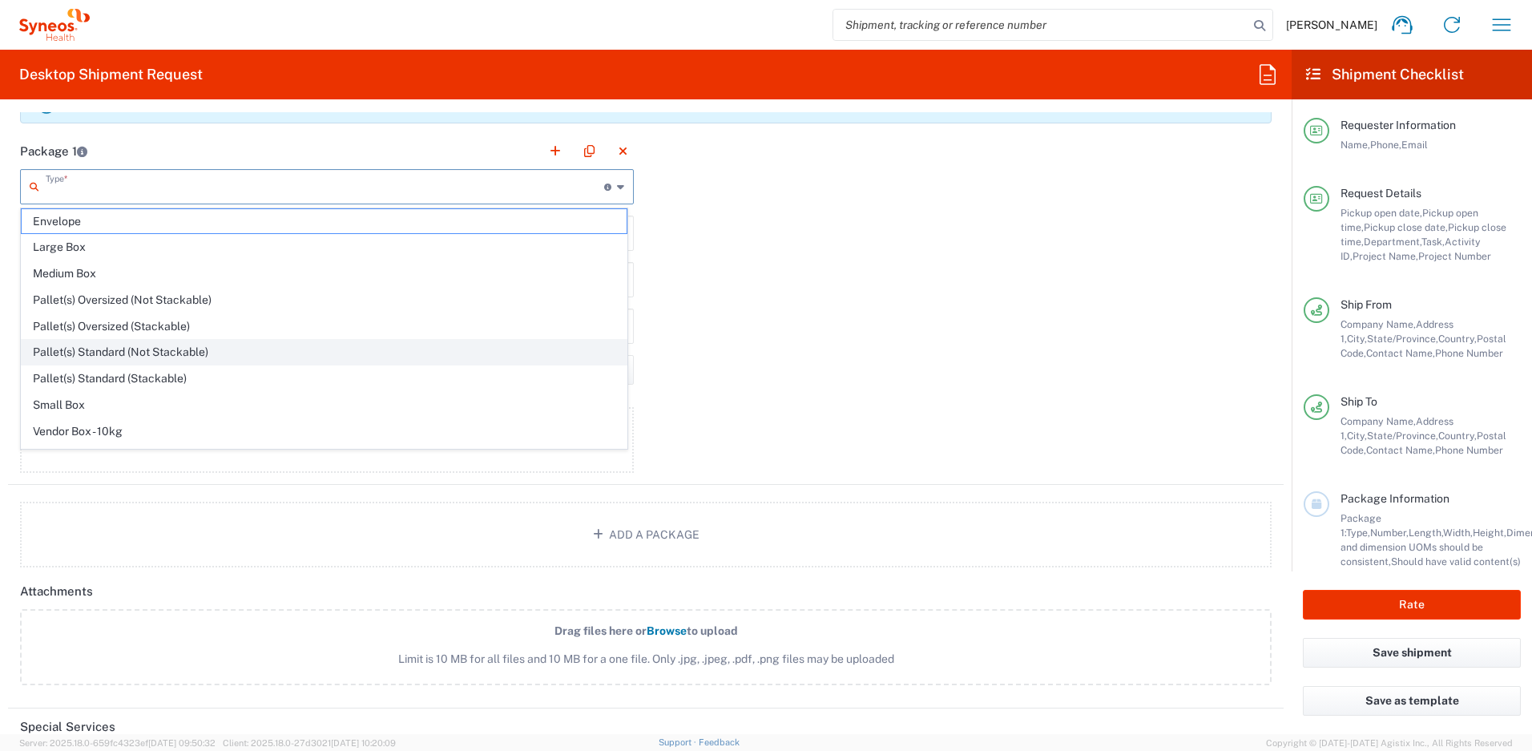
scroll to position [49, 0]
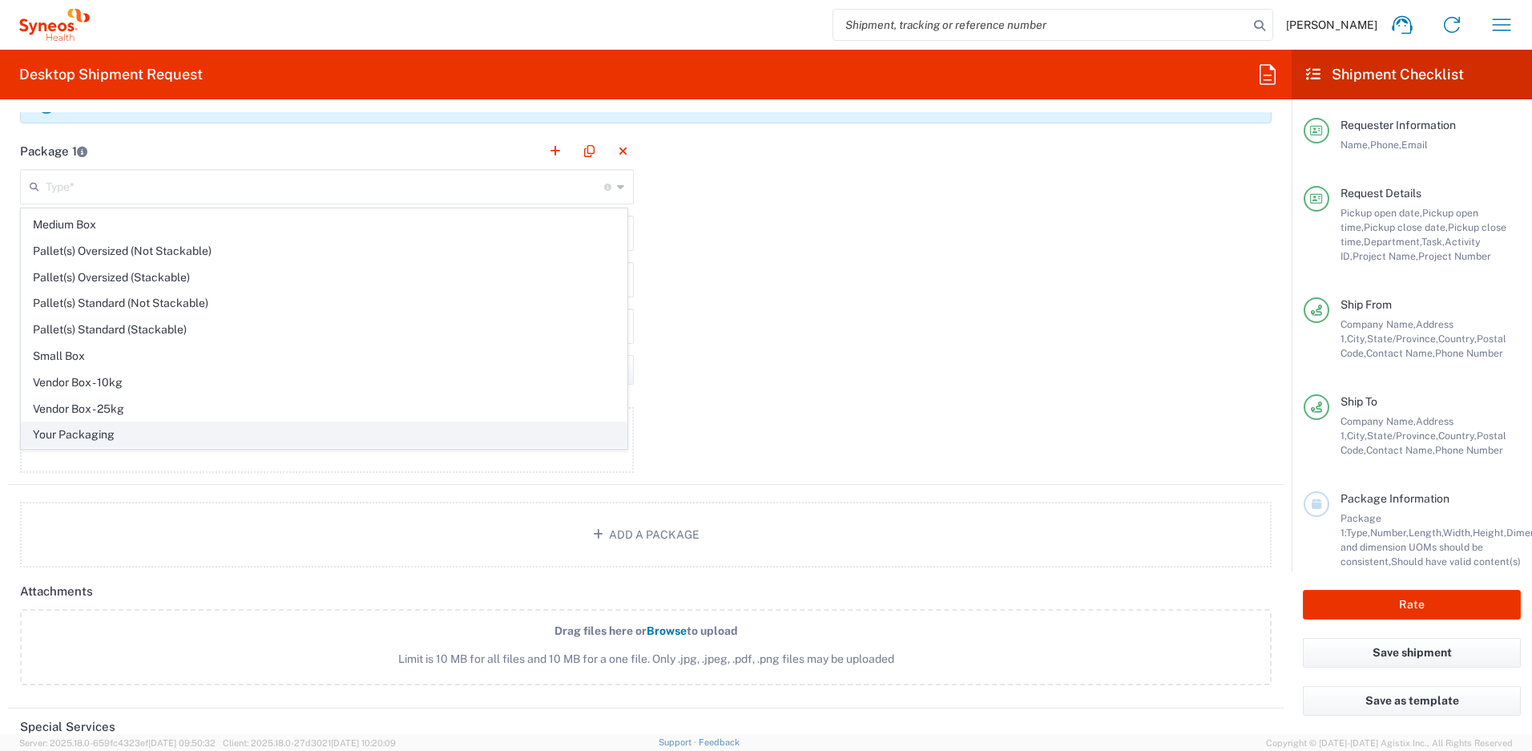
click at [105, 437] on span "Your Packaging" at bounding box center [324, 434] width 605 height 25
type input "Your Packaging"
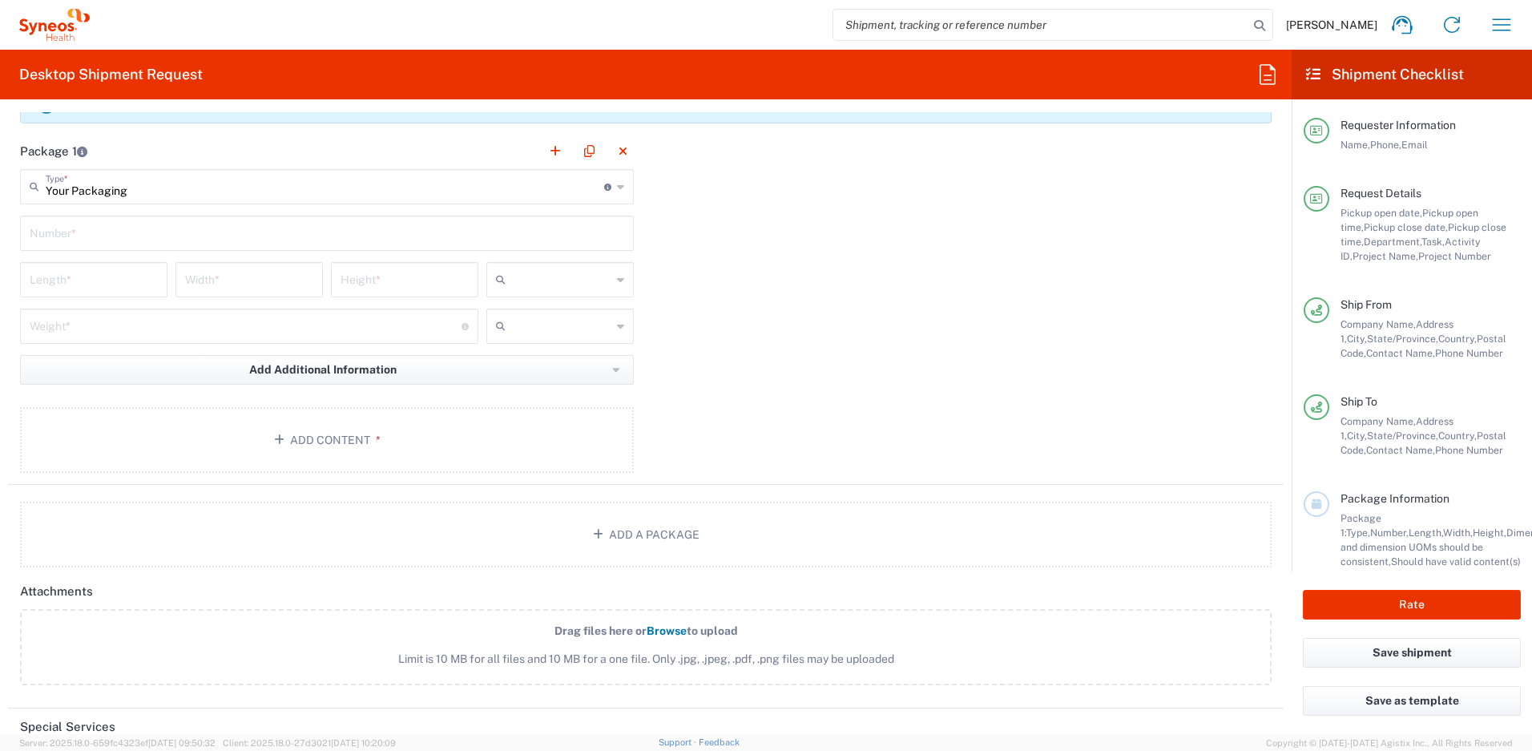
click at [123, 229] on input "text" at bounding box center [327, 232] width 595 height 28
type input "1"
click at [113, 275] on input "number" at bounding box center [94, 278] width 128 height 28
type input "13"
click at [240, 280] on input "number" at bounding box center [249, 278] width 128 height 28
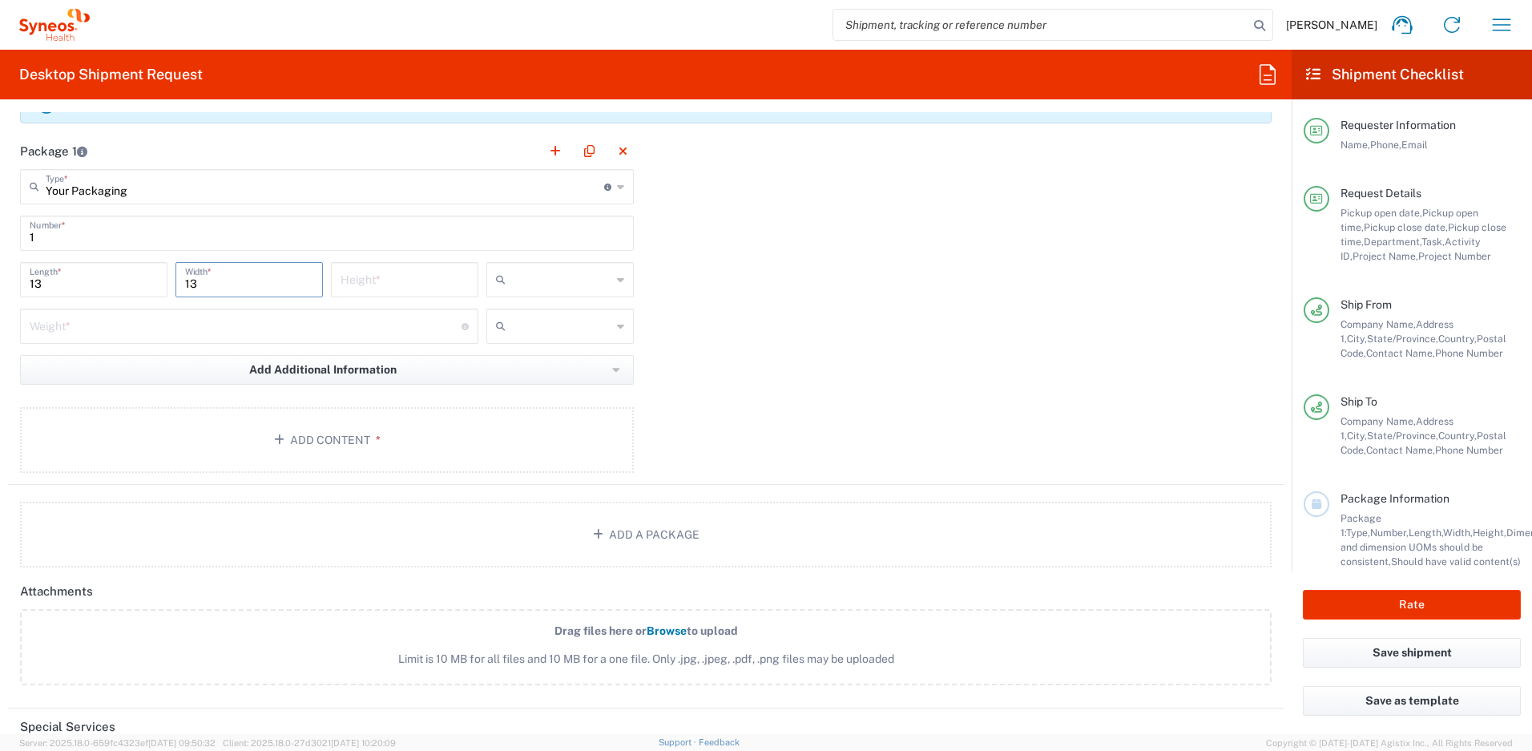
type input "13"
click at [385, 280] on input "number" at bounding box center [405, 278] width 128 height 28
type input "3"
click at [379, 325] on input "number" at bounding box center [246, 325] width 432 height 28
type input "5"
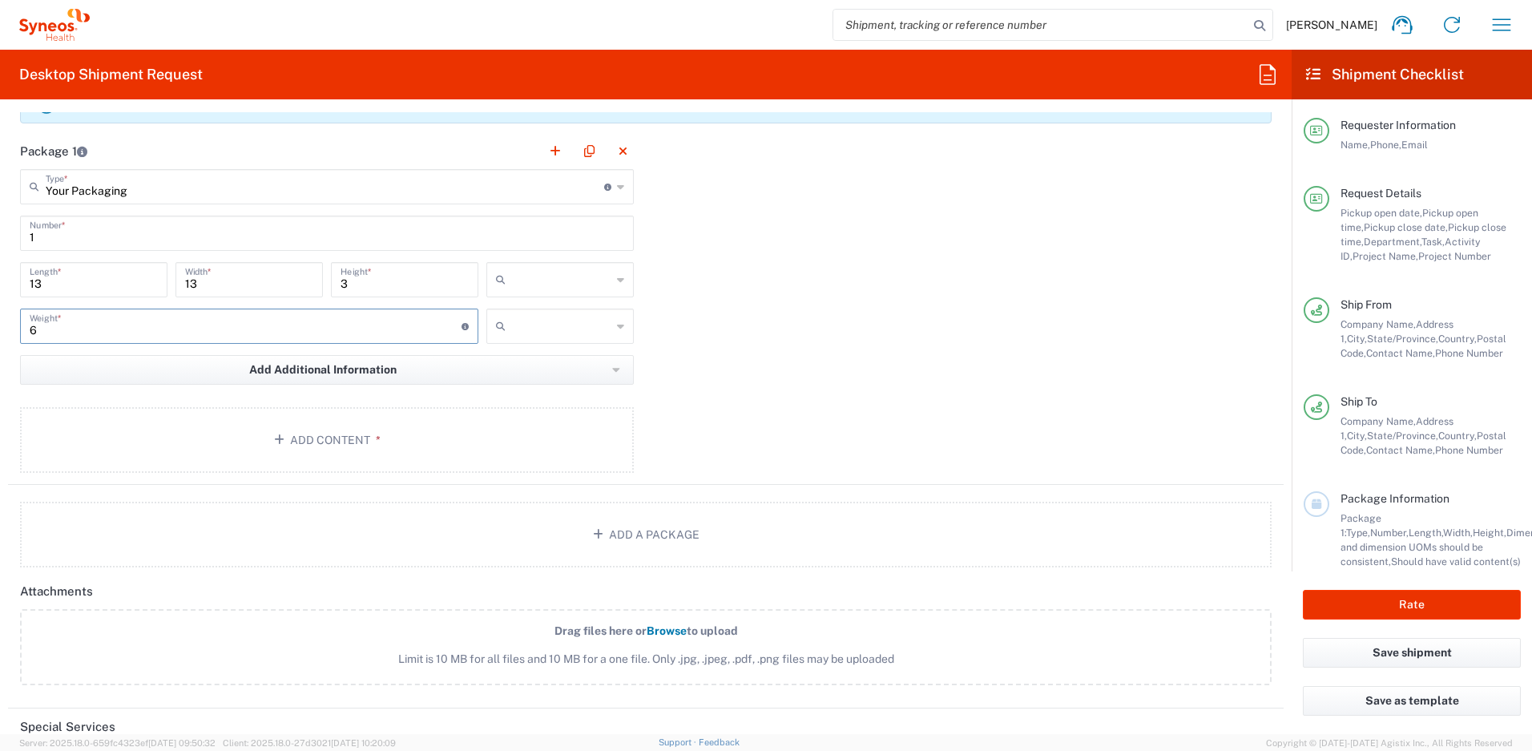
type input "6"
click at [538, 277] on input "text" at bounding box center [561, 280] width 99 height 26
click at [543, 360] on span "in" at bounding box center [554, 366] width 143 height 25
type input "in"
click at [546, 329] on input "text" at bounding box center [561, 326] width 99 height 26
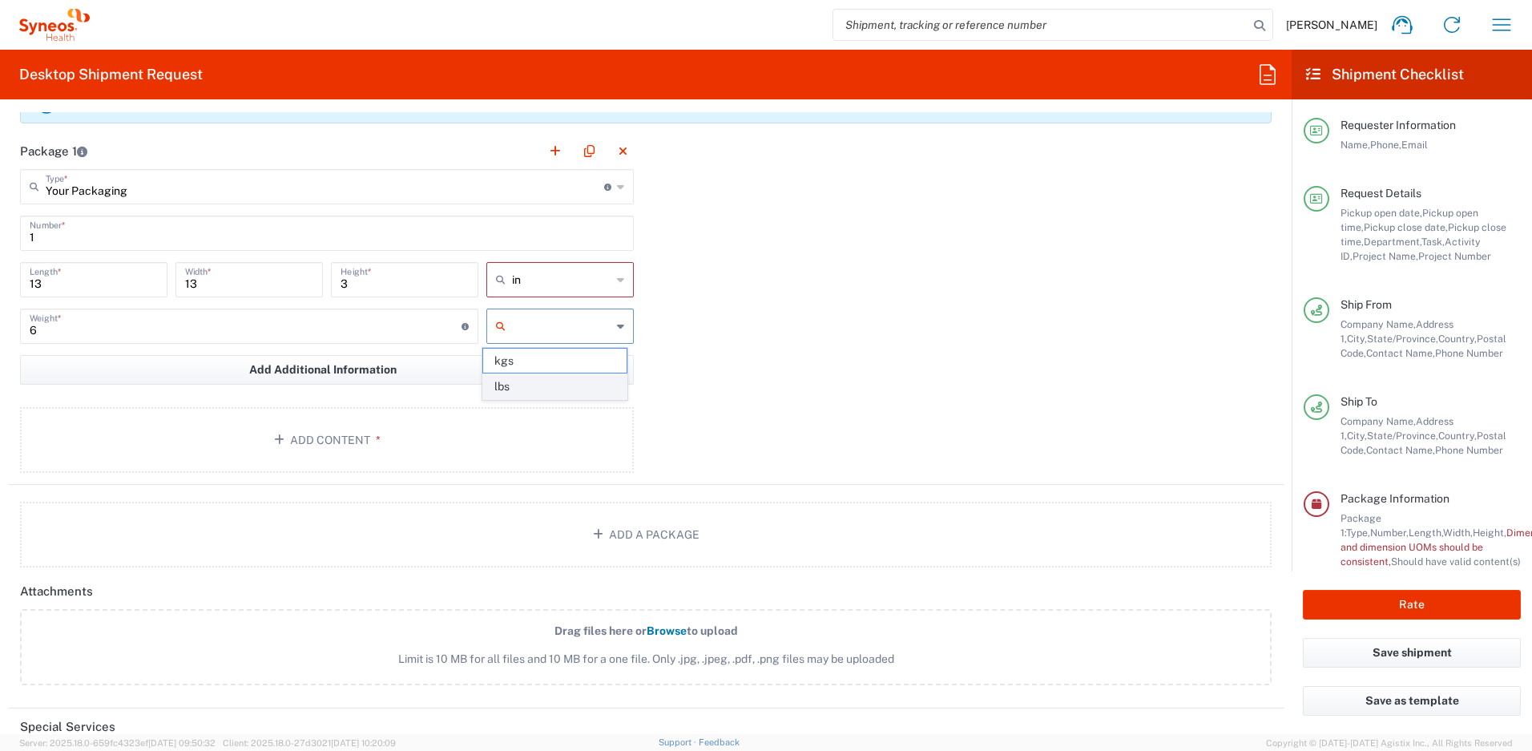
click at [540, 384] on span "lbs" at bounding box center [554, 386] width 143 height 25
type input "lbs"
click at [462, 422] on button "Add Content *" at bounding box center [327, 440] width 614 height 66
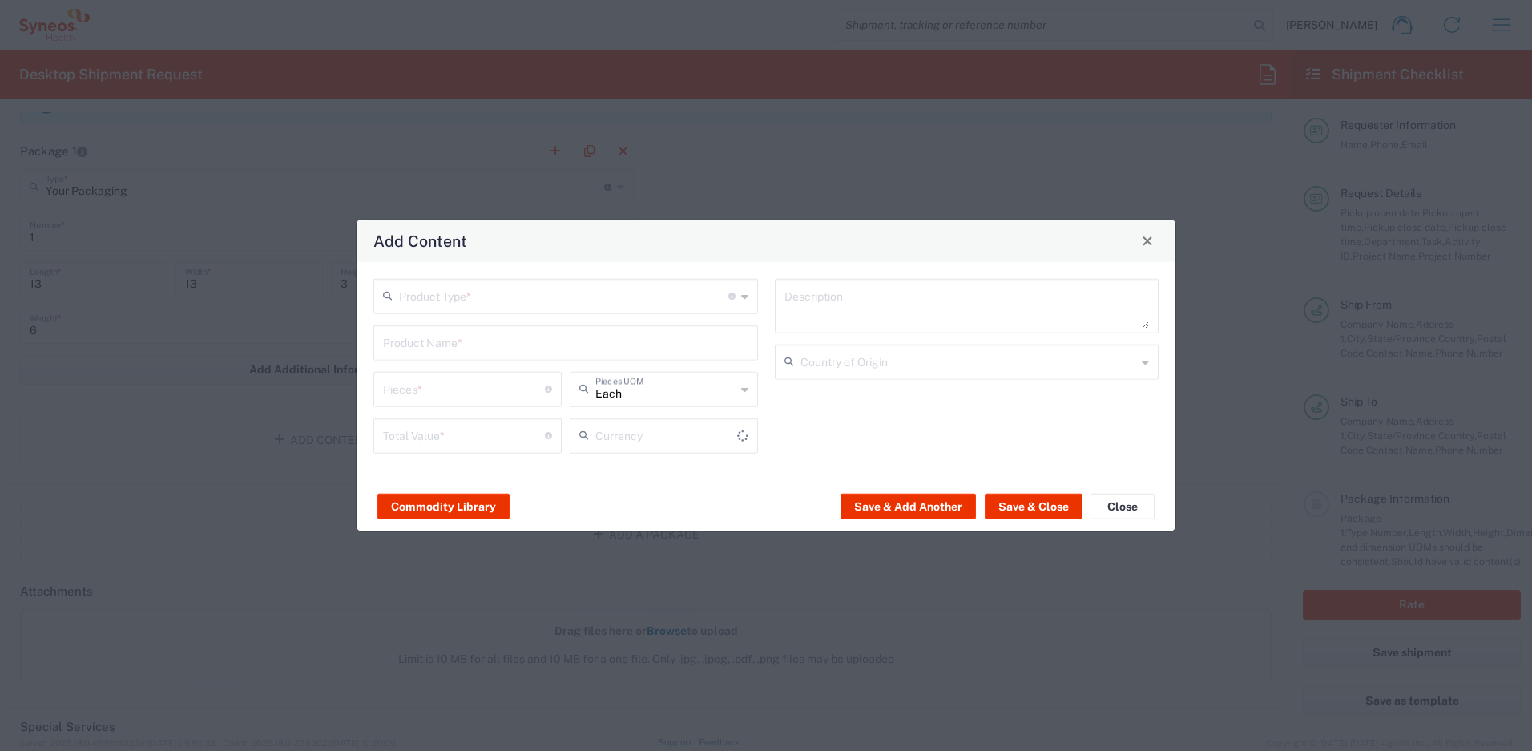
type input "US Dollar"
click at [483, 297] on input "text" at bounding box center [563, 294] width 329 height 28
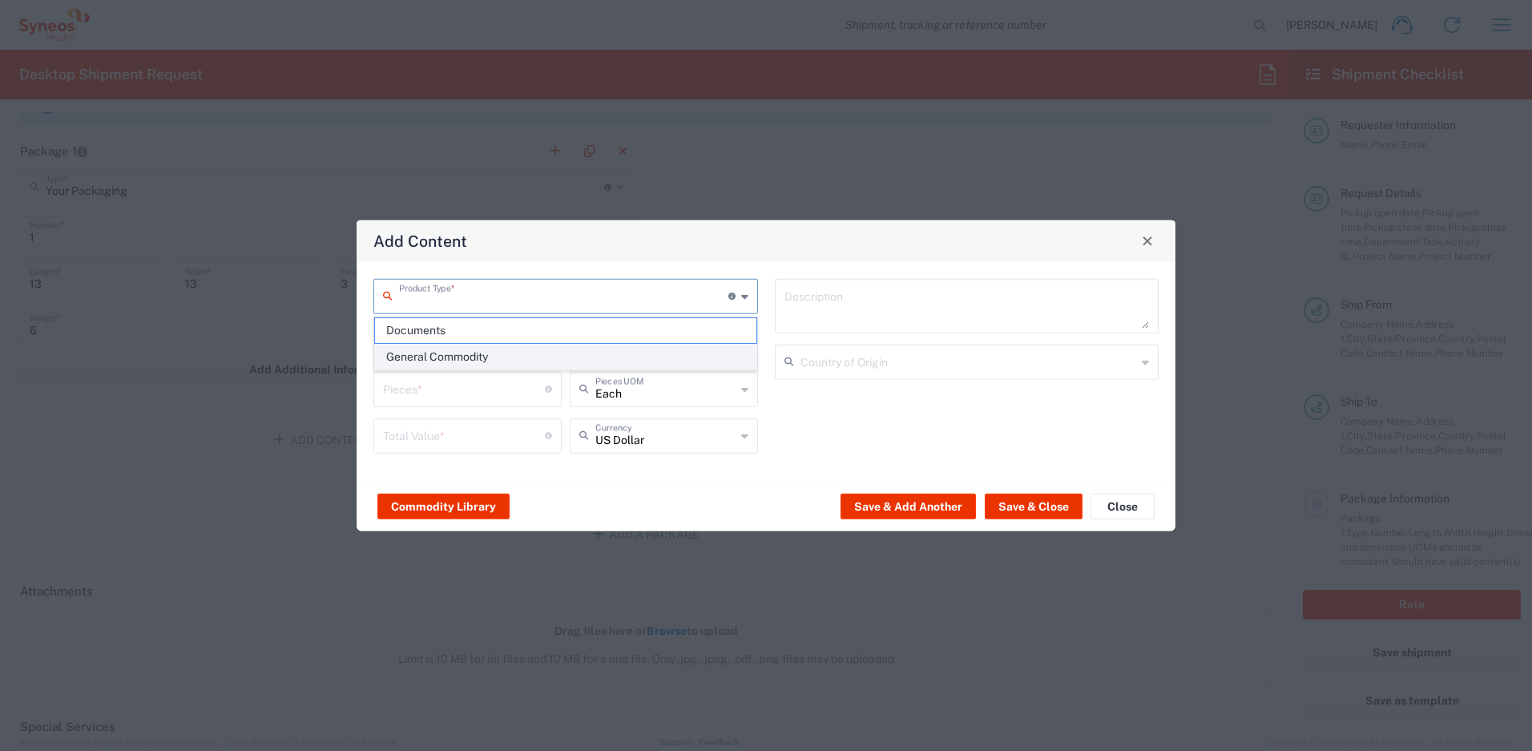
click at [450, 358] on span "General Commodity" at bounding box center [565, 357] width 381 height 25
type input "General Commodity"
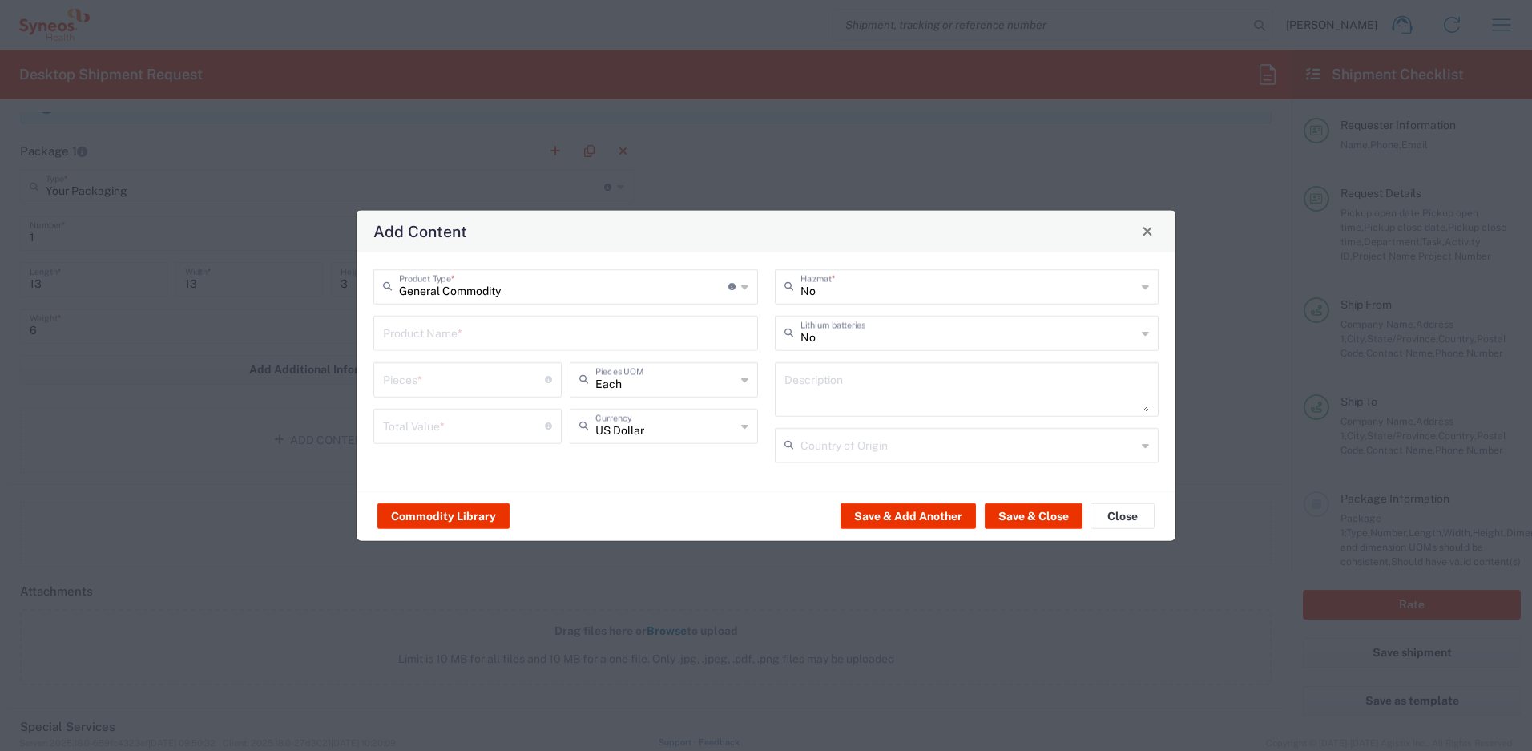
click at [434, 345] on div "Product Name *" at bounding box center [565, 332] width 385 height 35
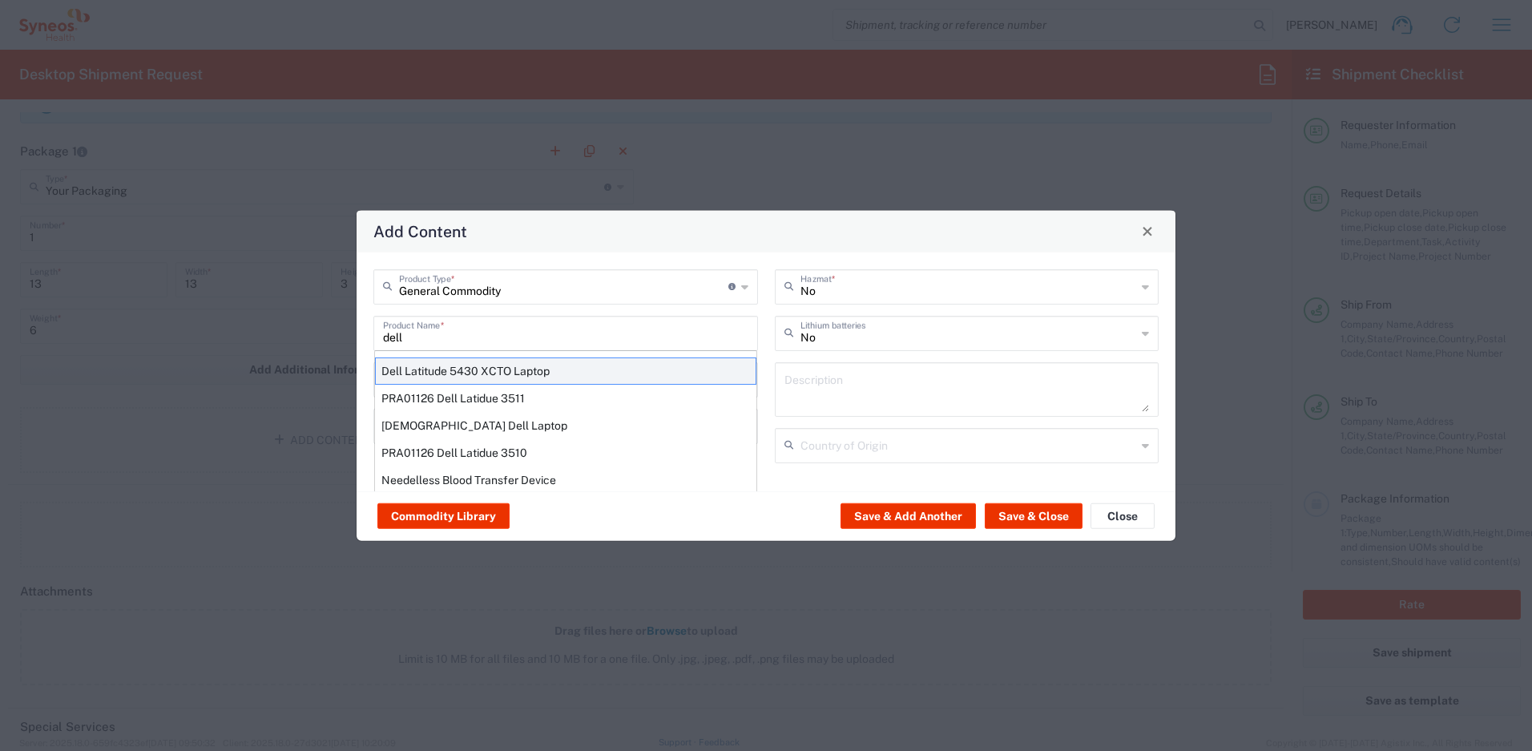
click at [463, 366] on div "Dell Latitude 5430 XCTO Laptop" at bounding box center [565, 370] width 381 height 27
type input "Dell Latitude 5430 XCTO Laptop"
type input "1"
type textarea "BaseIntel Core i7-1265U vProÂ® Processor - 14" 16 GB RAM - 512 GB SSD"
type input "[GEOGRAPHIC_DATA]"
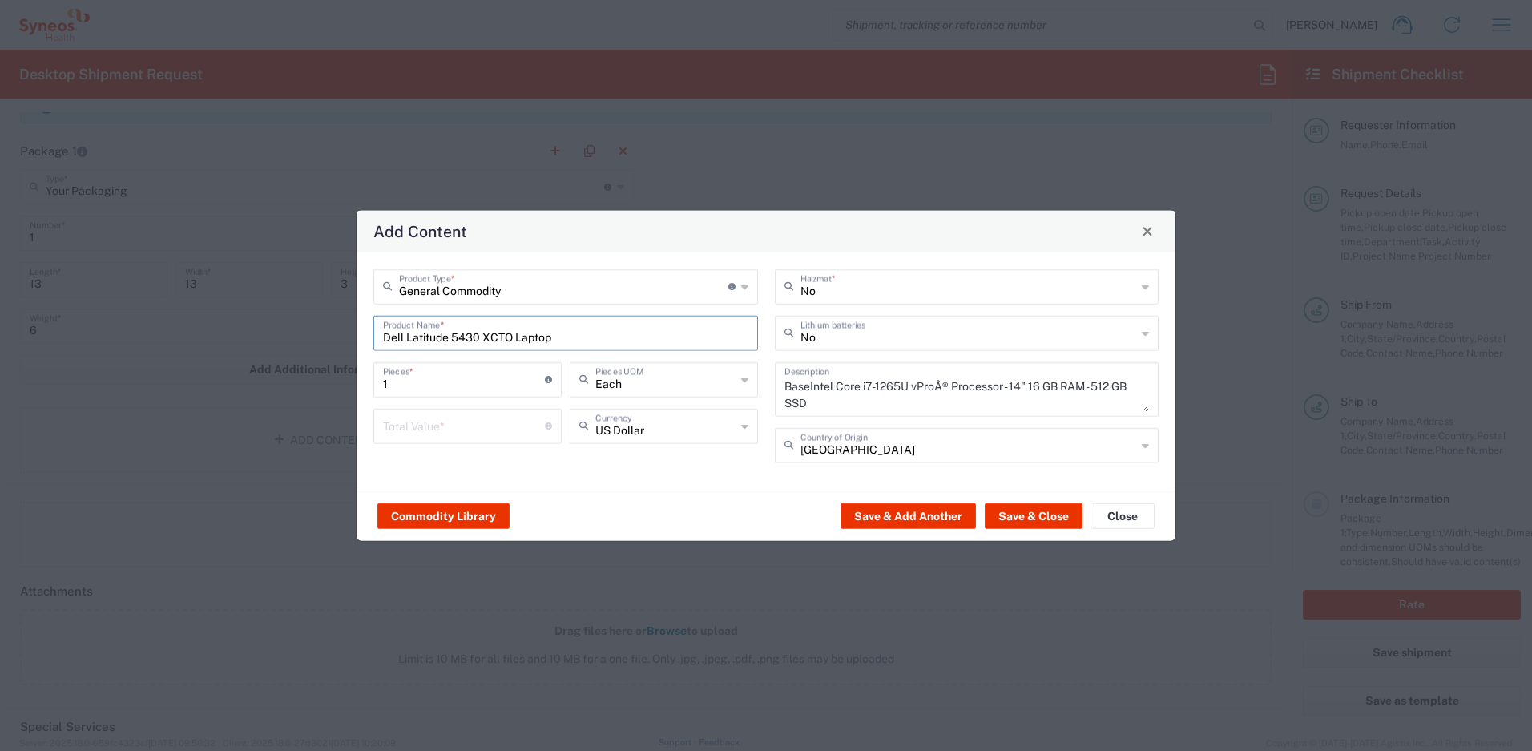
click at [439, 429] on input "number" at bounding box center [464, 424] width 162 height 28
type input "500"
click at [1039, 517] on button "Save & Close" at bounding box center [1034, 516] width 98 height 26
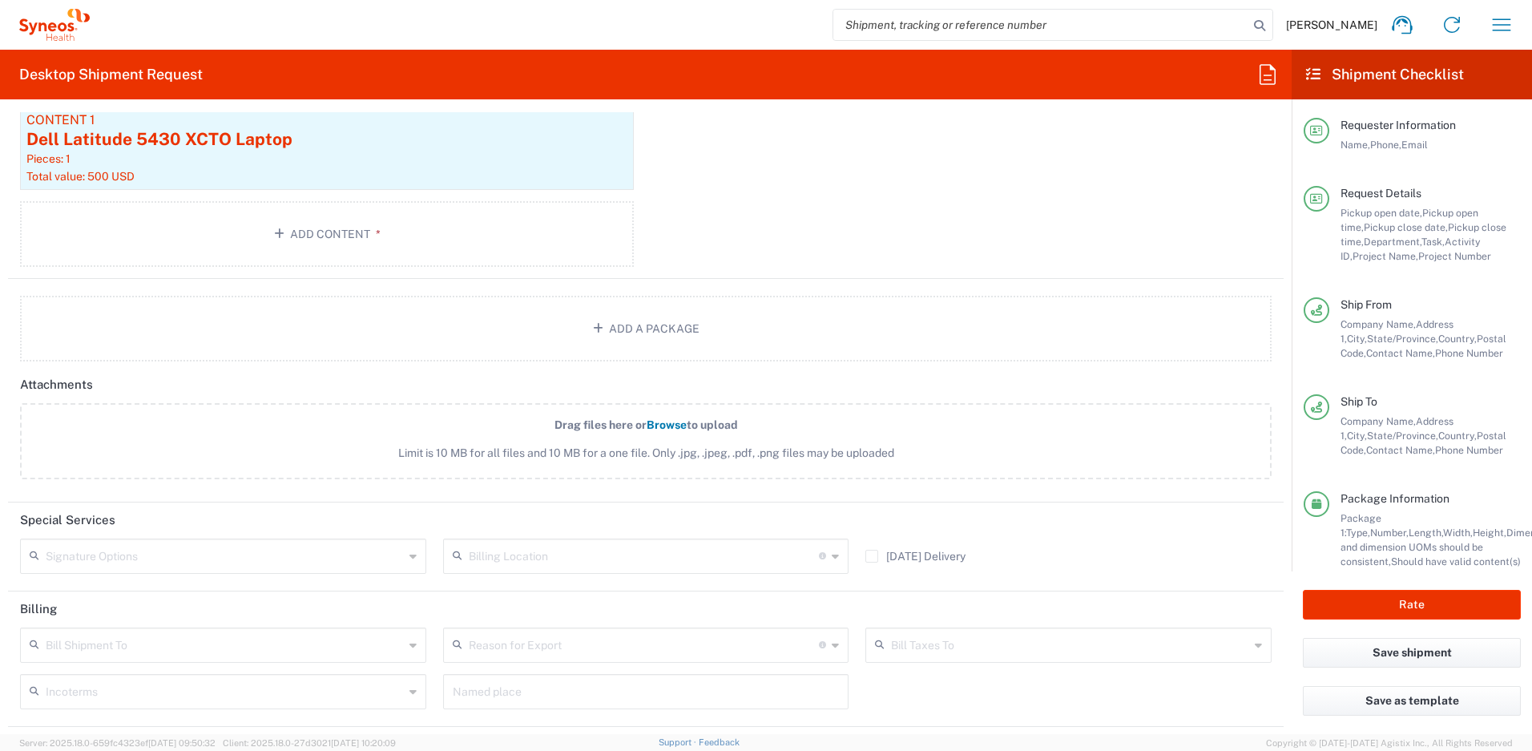
scroll to position [1959, 0]
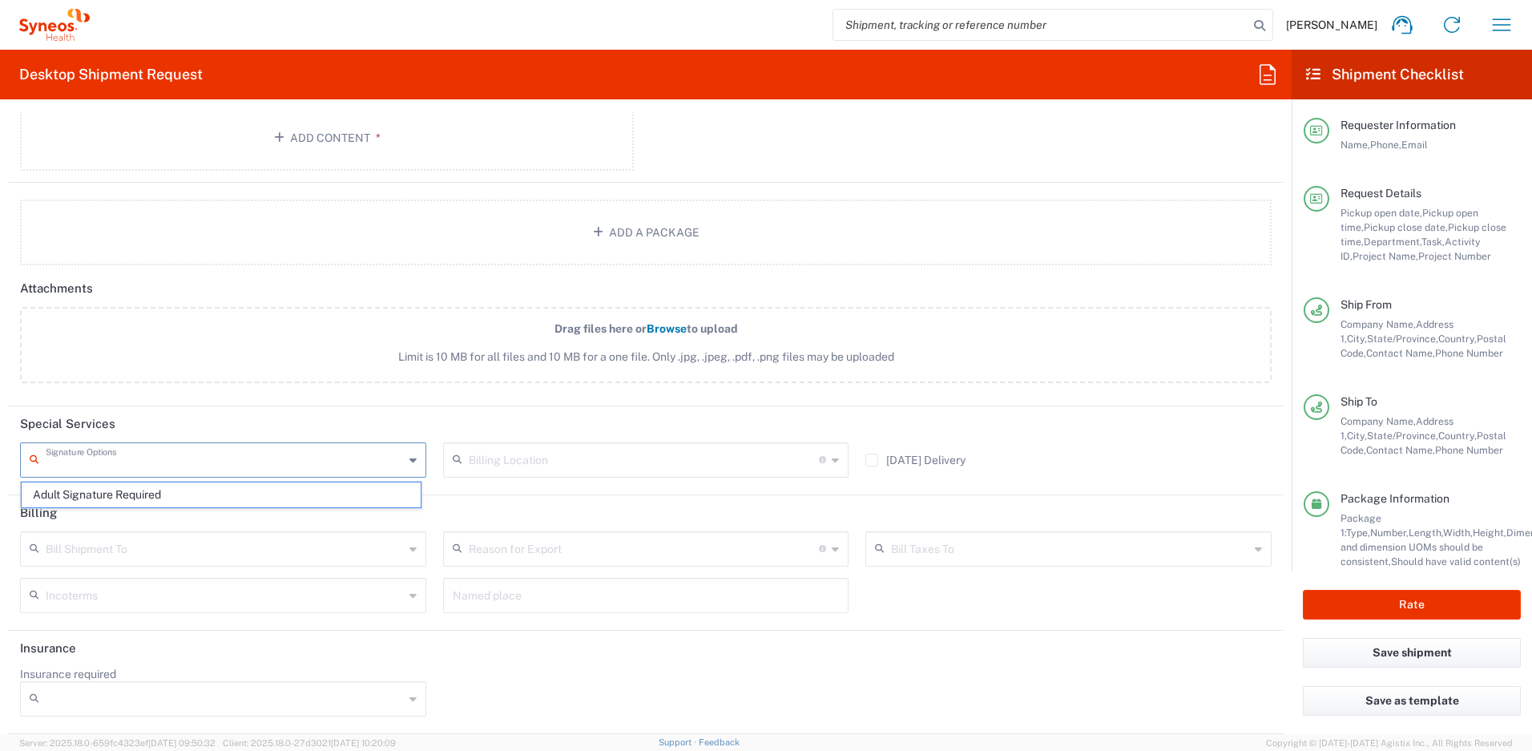
click at [113, 454] on input "text" at bounding box center [225, 459] width 358 height 28
click at [115, 486] on span "Adult Signature Required" at bounding box center [221, 494] width 399 height 25
type input "Adult Signature Required"
click at [434, 461] on div "Billing Location For standard shipments, leave this section blank. Only update …" at bounding box center [645, 465] width 423 height 46
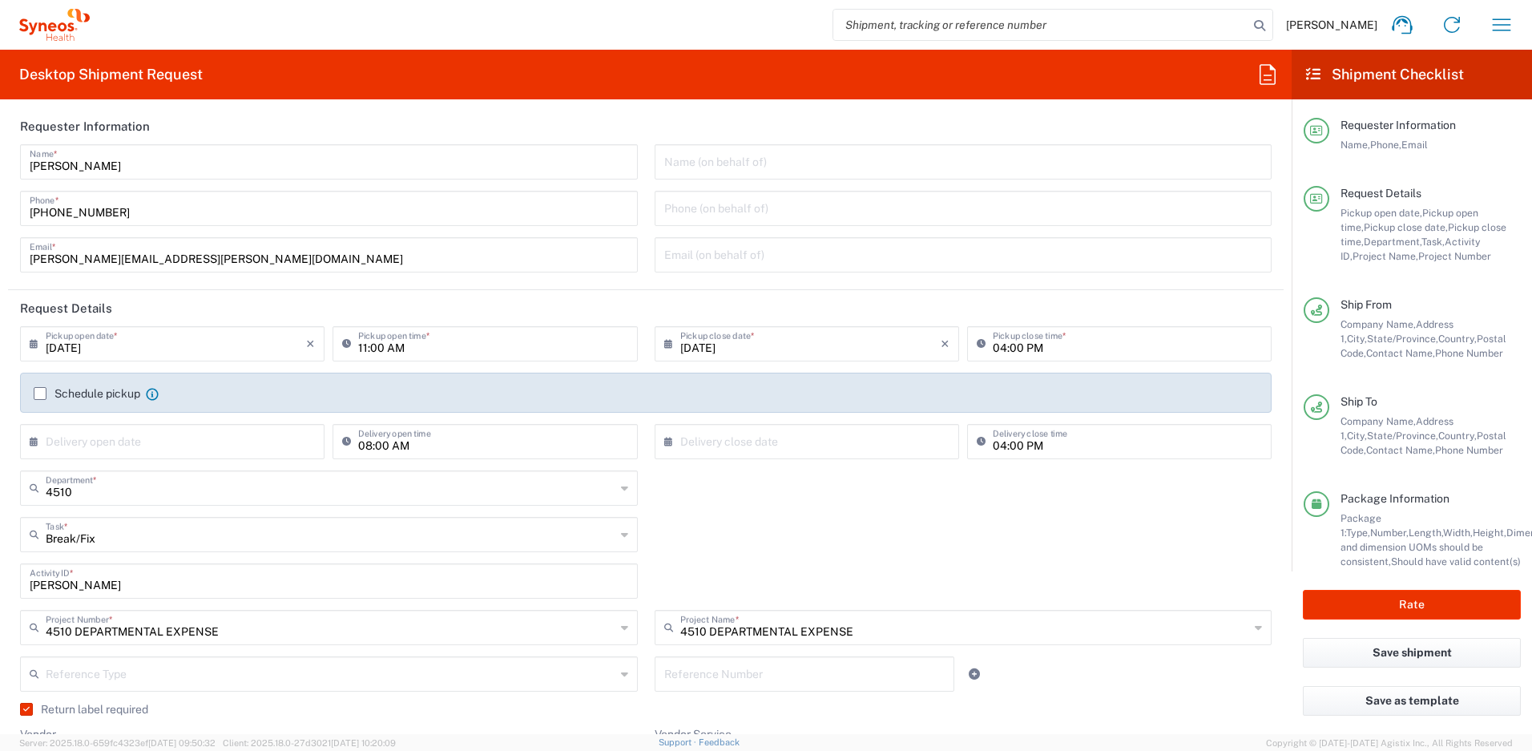
scroll to position [0, 0]
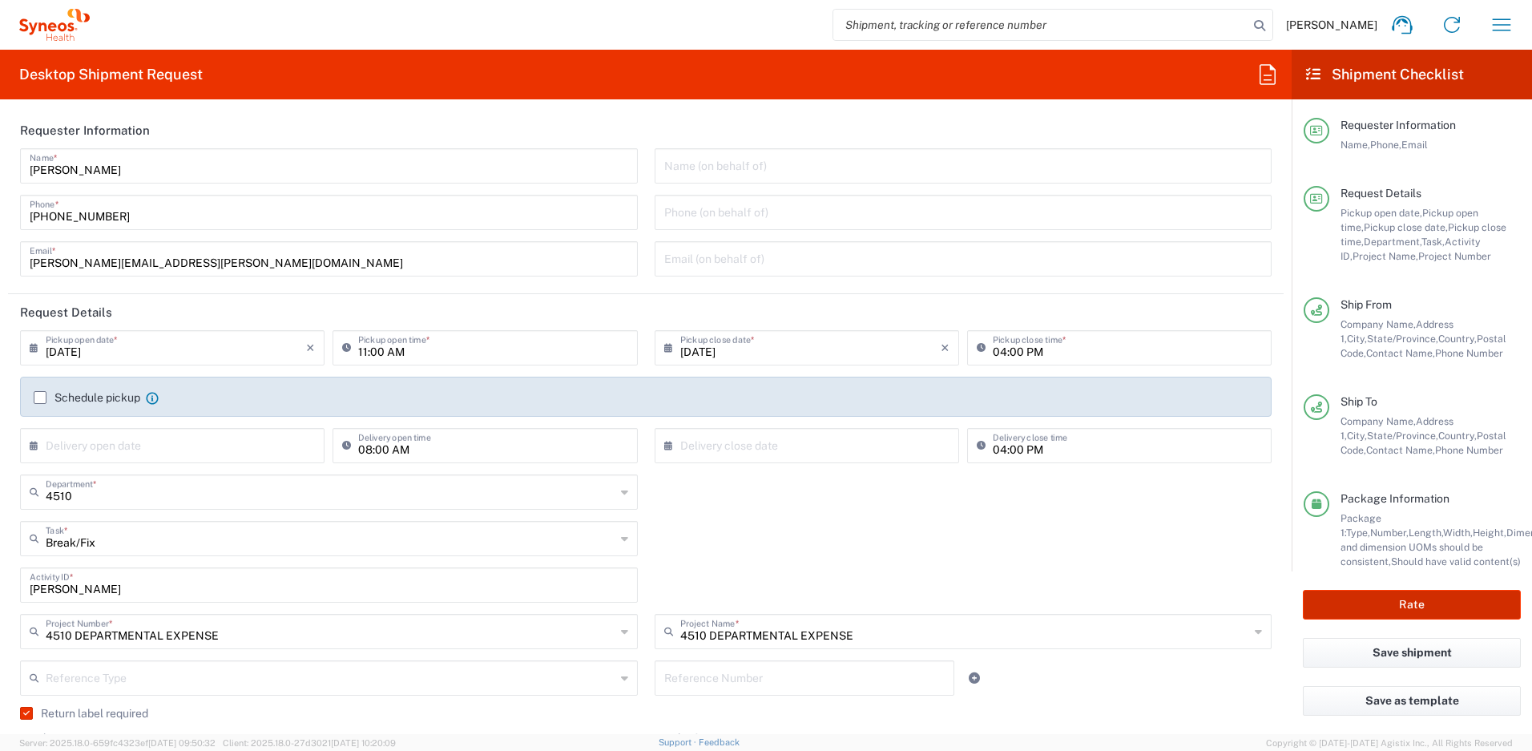
click at [1335, 605] on button "Rate" at bounding box center [1412, 605] width 218 height 30
type input "4510 DEPARTMENTAL EXPENSE"
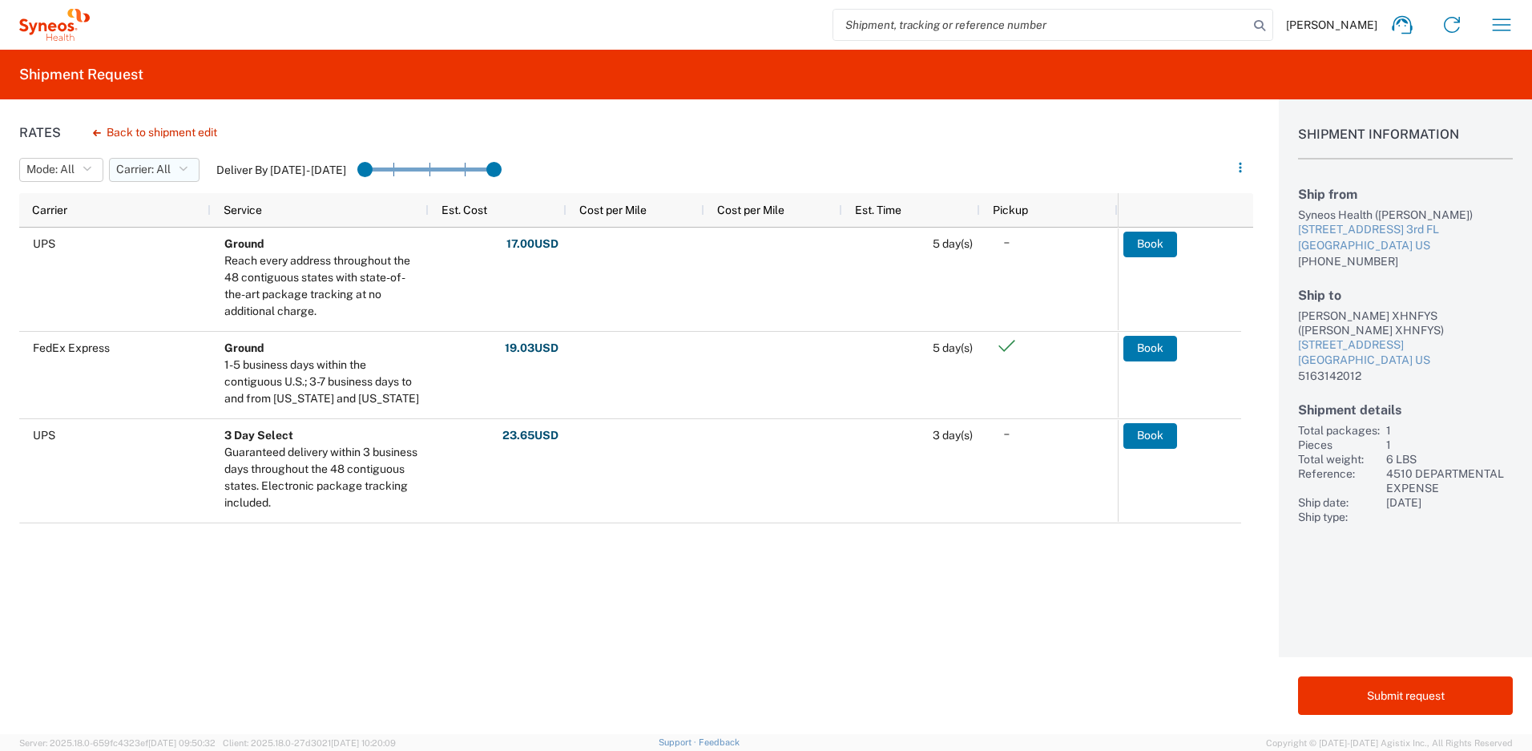
click at [188, 172] on icon "button" at bounding box center [183, 169] width 9 height 11
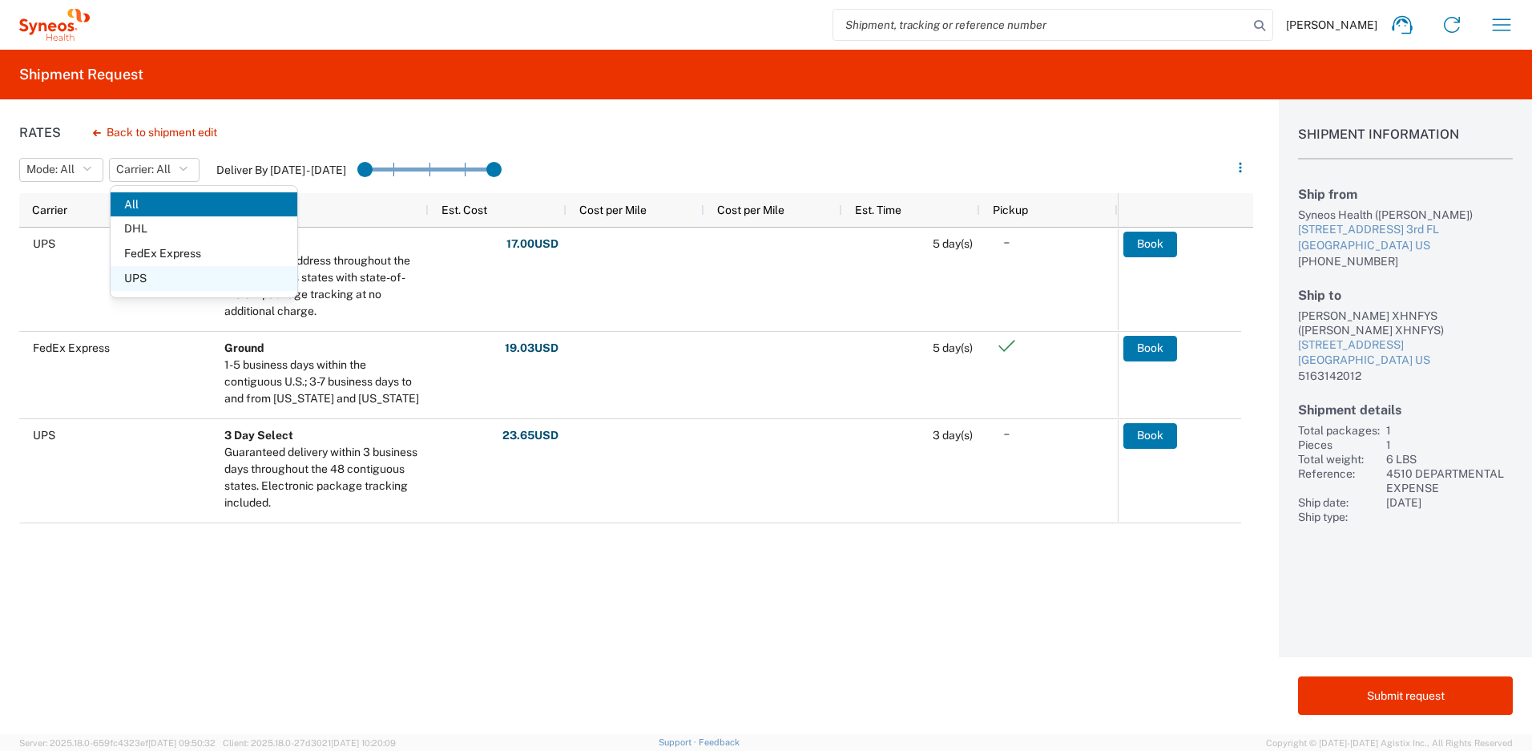
click at [148, 276] on span "UPS" at bounding box center [204, 278] width 187 height 25
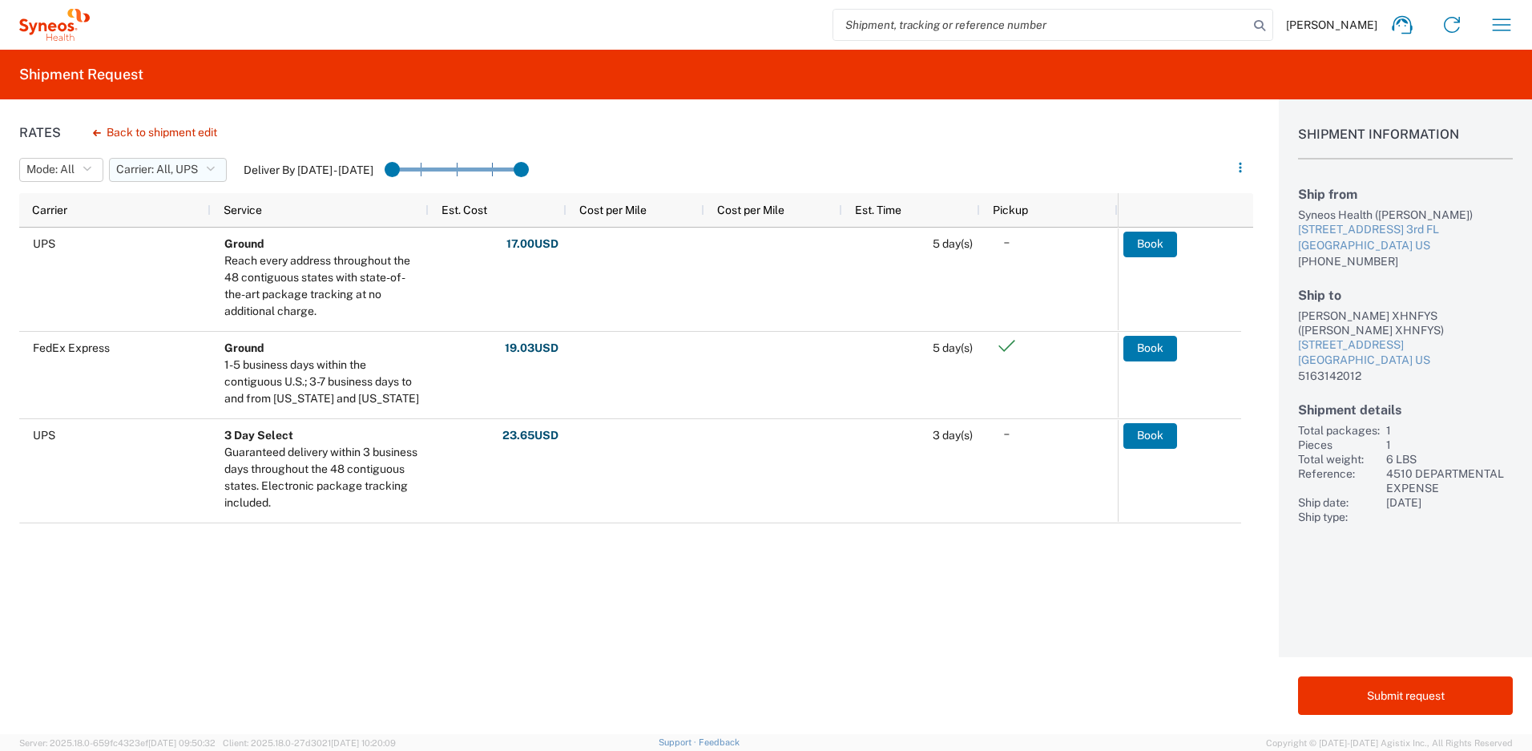
click at [159, 172] on span "Carrier: All, UPS" at bounding box center [157, 169] width 82 height 15
click at [152, 201] on span "All" at bounding box center [204, 204] width 187 height 25
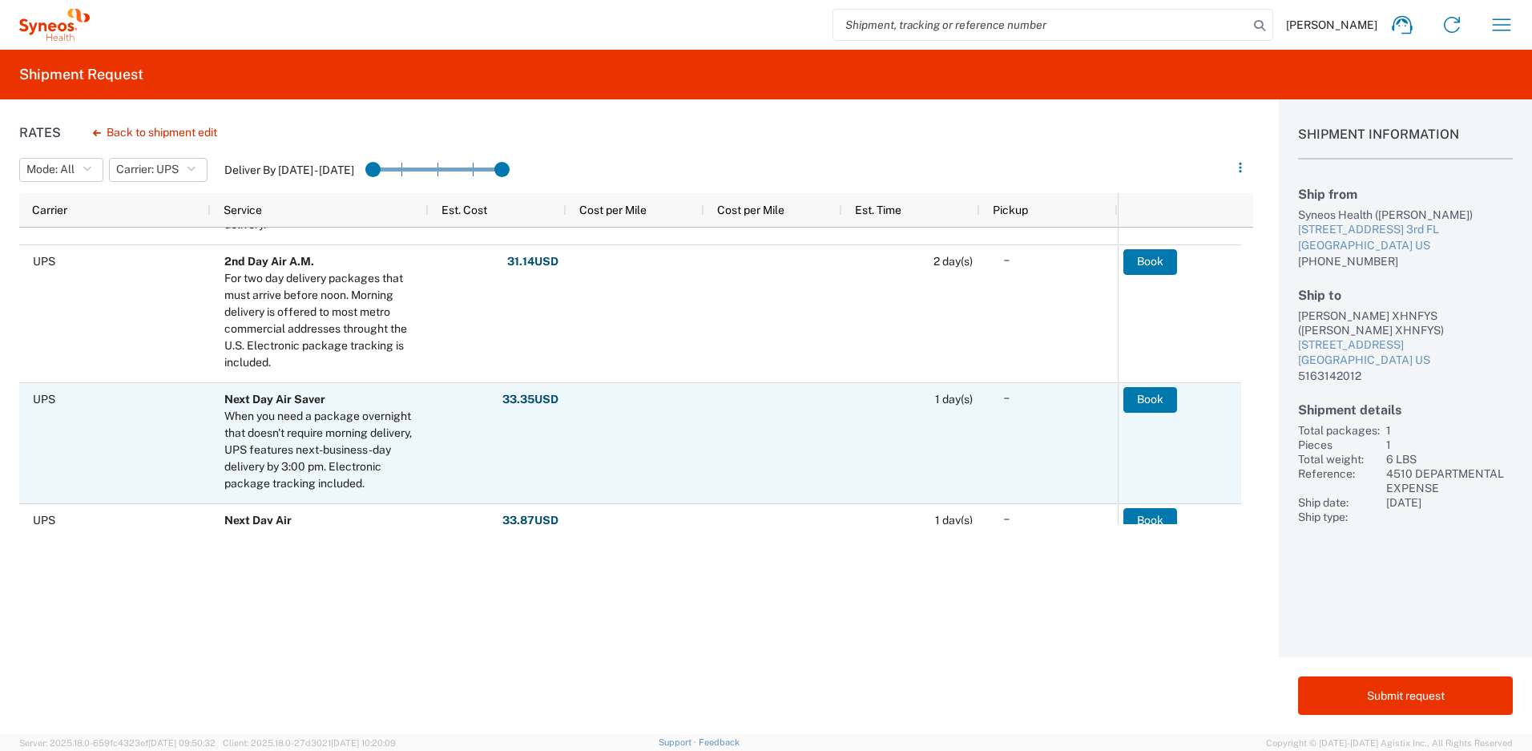
scroll to position [341, 0]
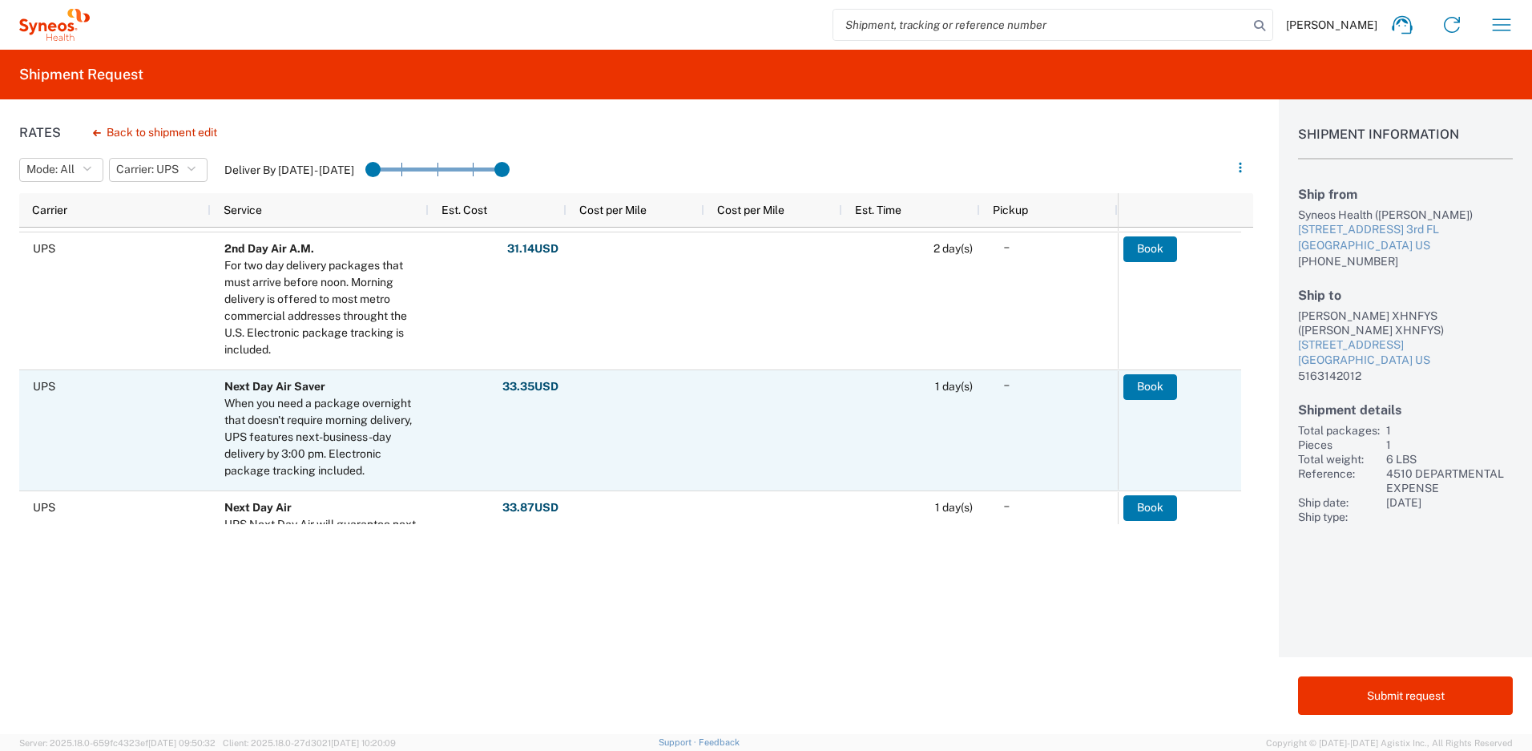
scroll to position [626, 0]
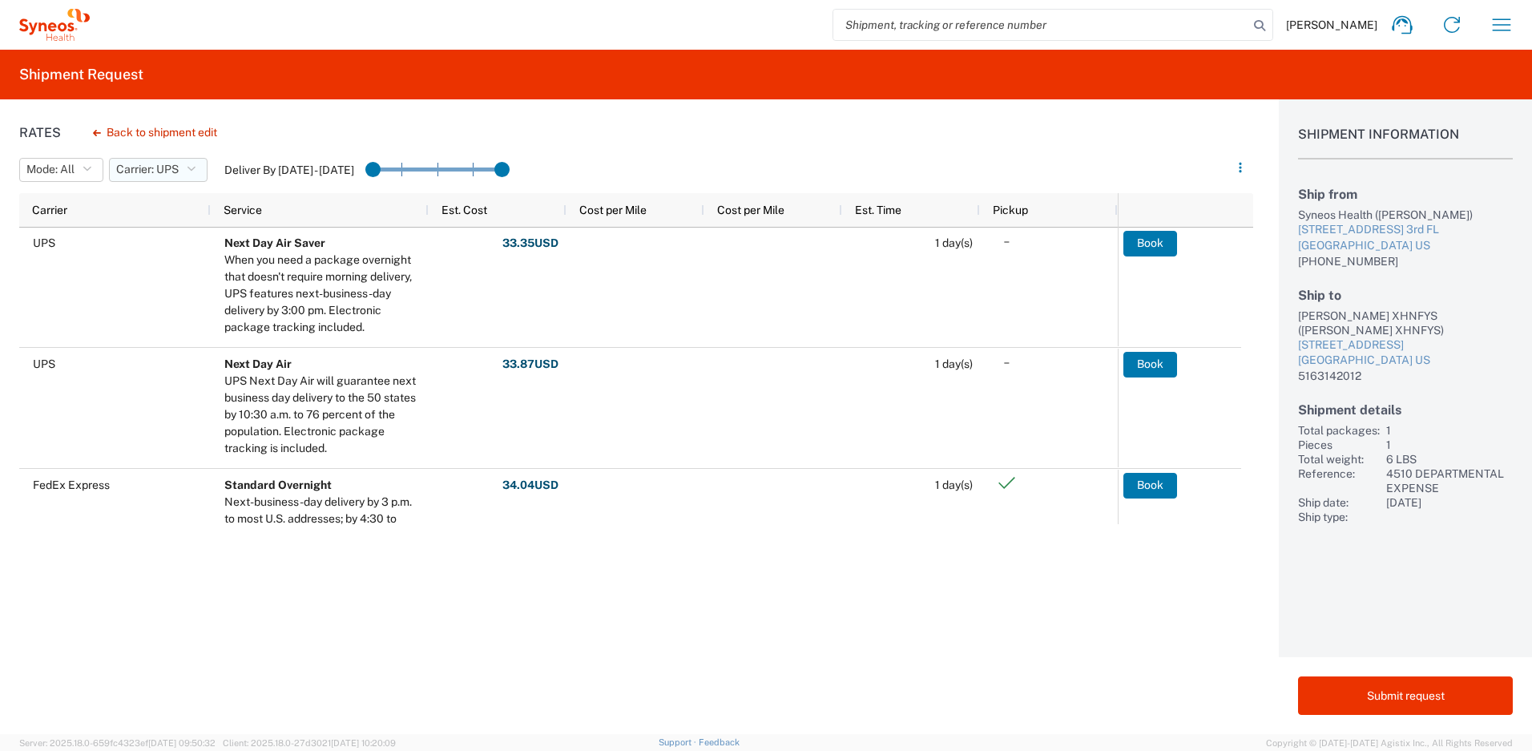
click at [196, 164] on icon "button" at bounding box center [191, 169] width 9 height 11
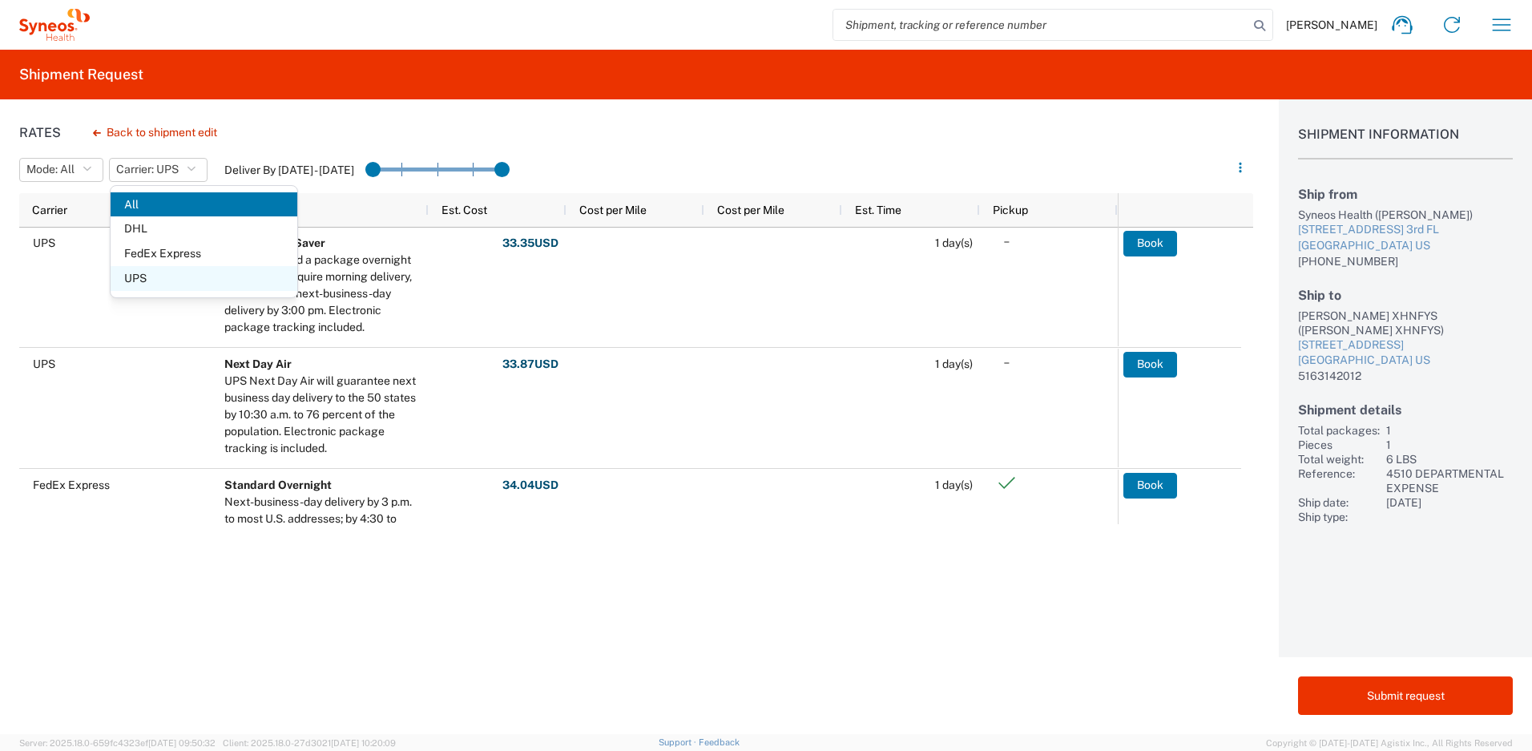
click at [191, 276] on span "UPS" at bounding box center [204, 278] width 187 height 25
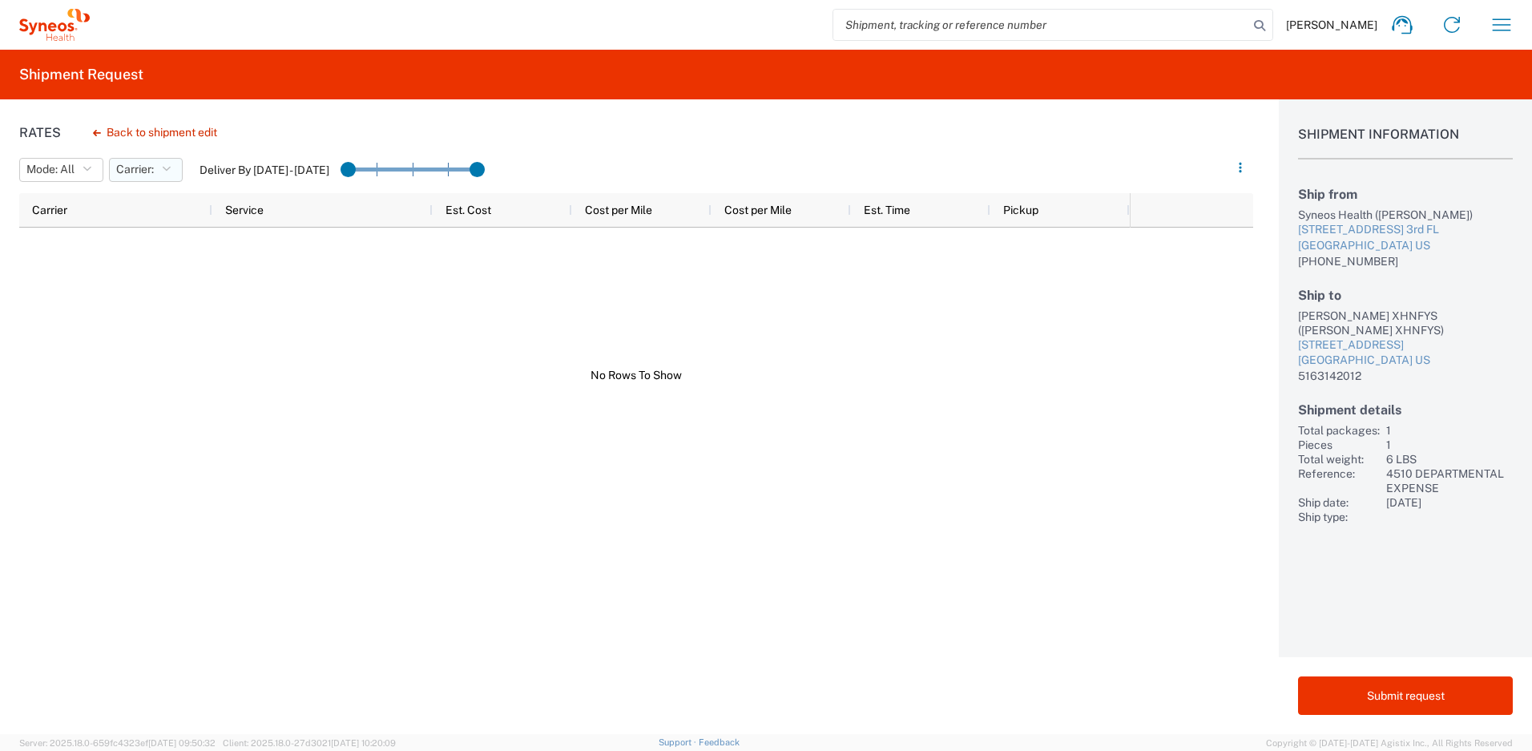
click at [176, 170] on button "Carrier:" at bounding box center [146, 170] width 74 height 24
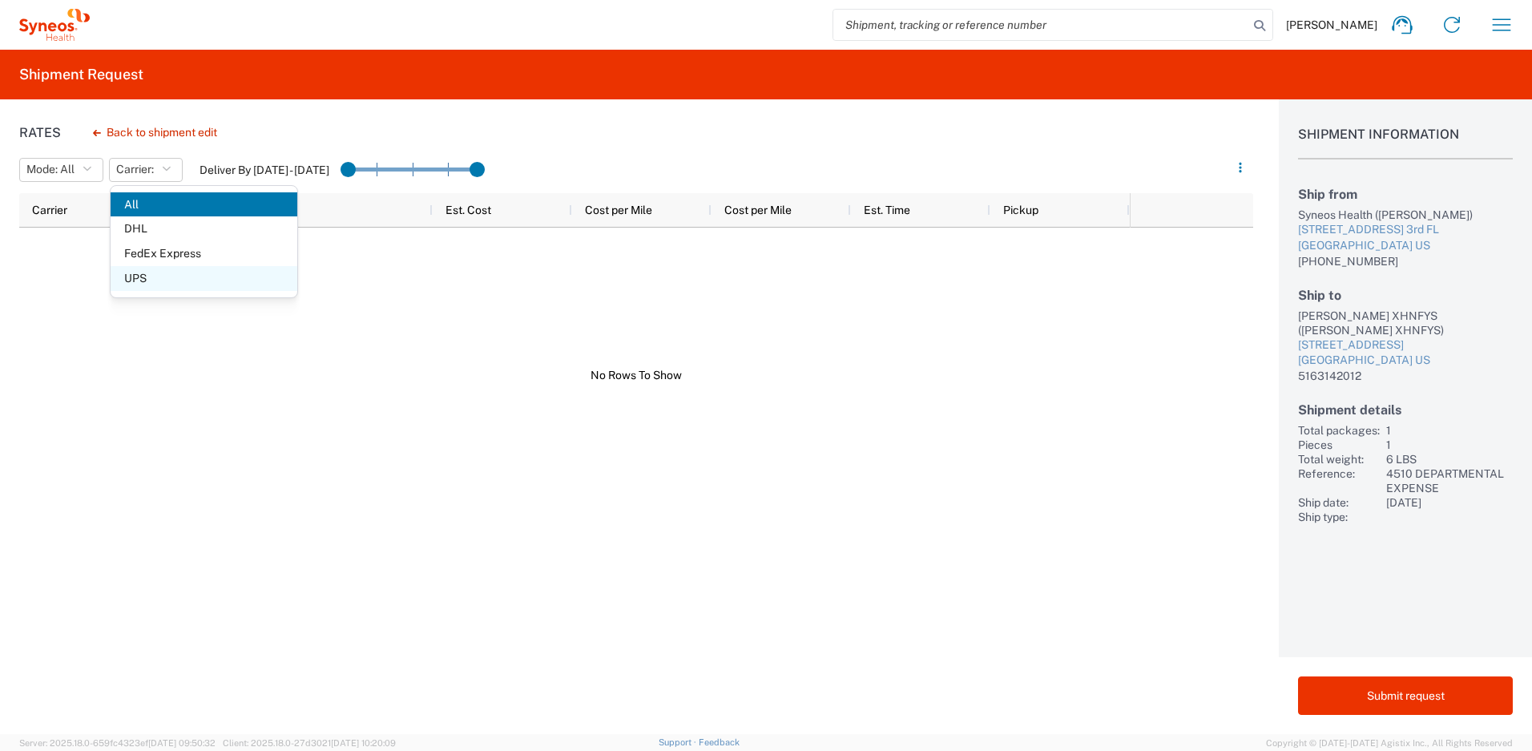
click at [160, 276] on span "UPS" at bounding box center [204, 278] width 187 height 25
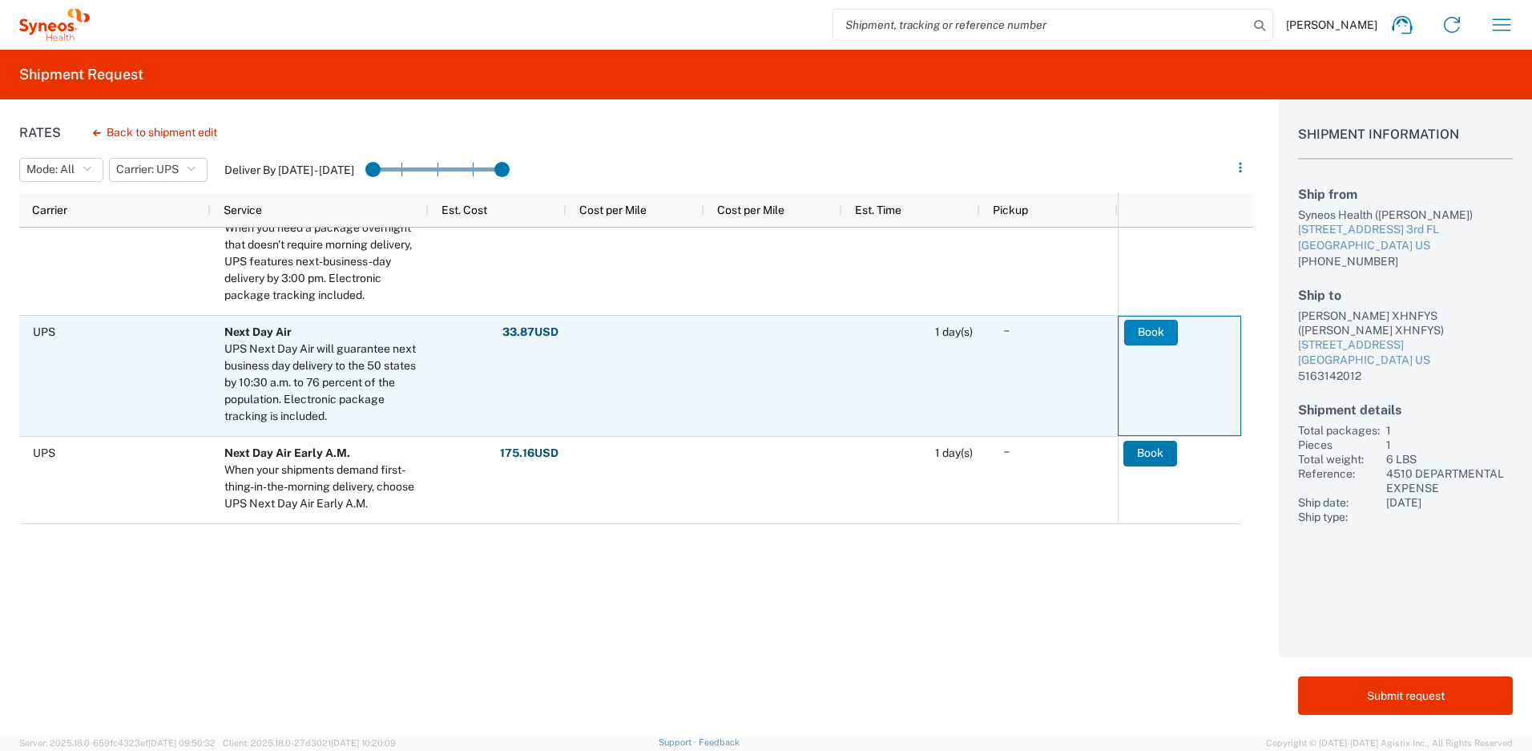
click at [1140, 333] on button "Book" at bounding box center [1151, 333] width 54 height 26
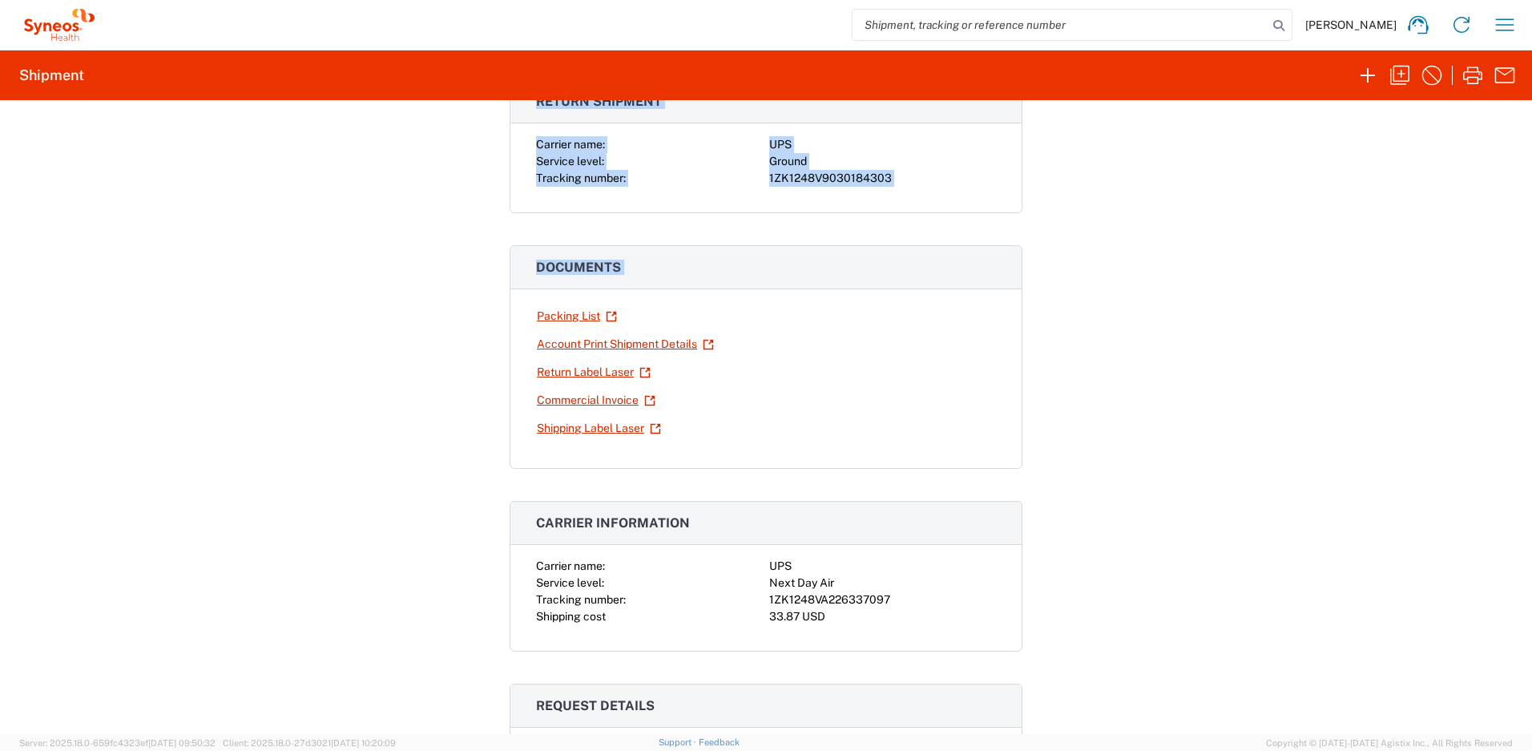
scroll to position [144, 0]
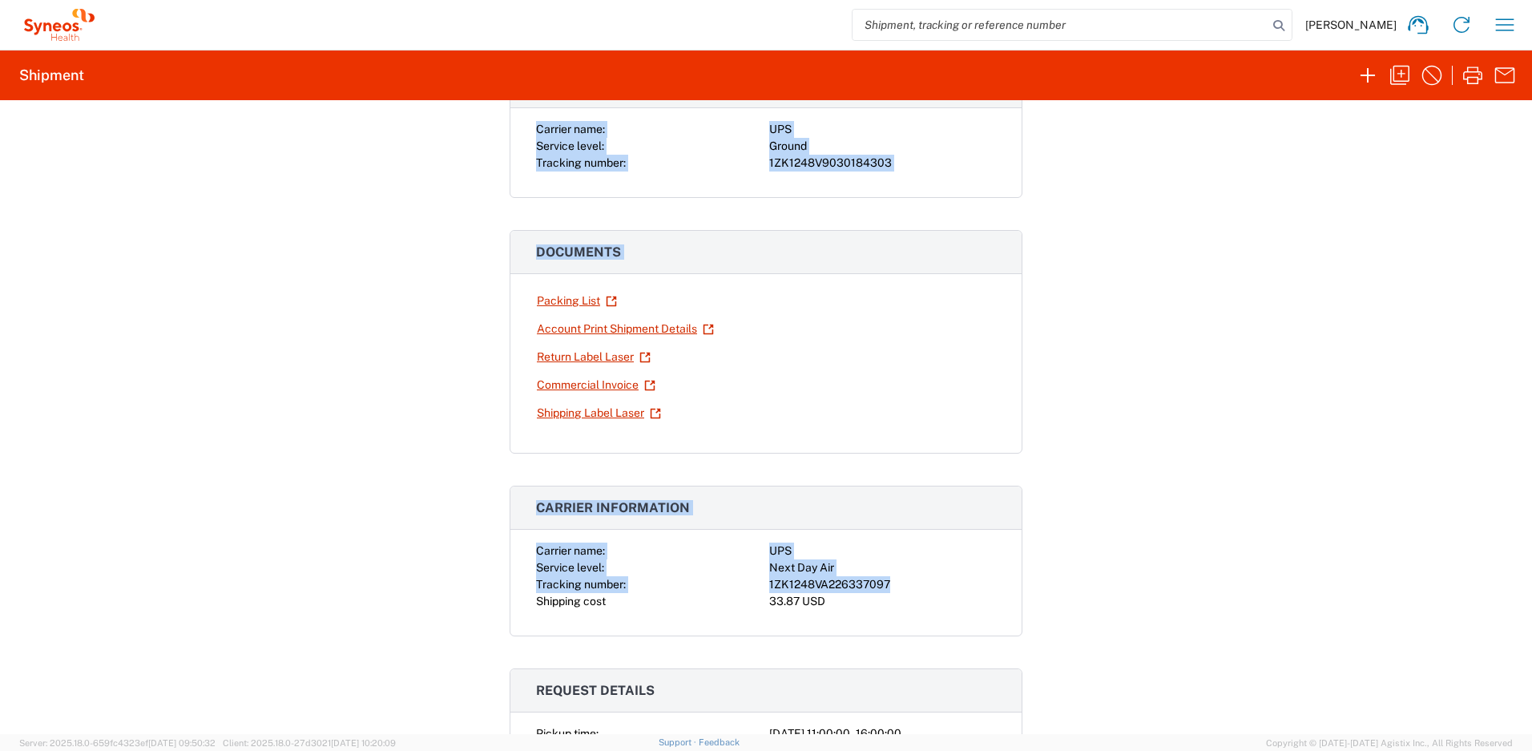
drag, startPoint x: 534, startPoint y: 228, endPoint x: 904, endPoint y: 579, distance: 510.7
copy div "Return shipment Carrier name: UPS Service level: Ground Tracking number: 1ZK124…"
click at [1469, 77] on icon "button" at bounding box center [1472, 76] width 19 height 18
click at [551, 357] on link "Return Label Laser" at bounding box center [593, 357] width 115 height 28
